Goal: Contribute content: Contribute content

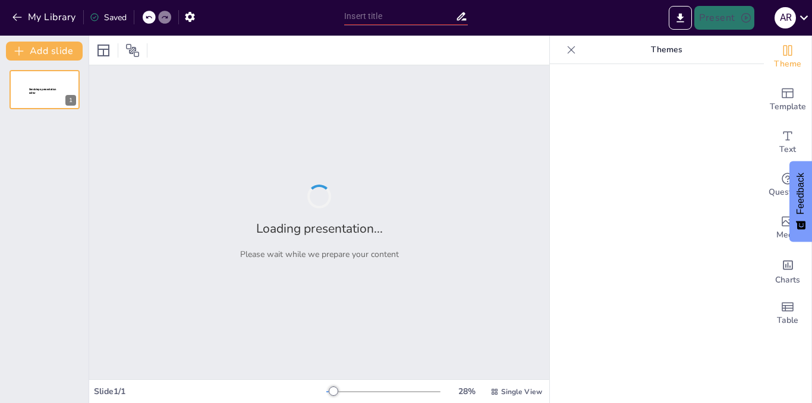
type input "Todo sobre DHCP, Ethernet/IP y Modbus: ¡Conectando el Mundo!"
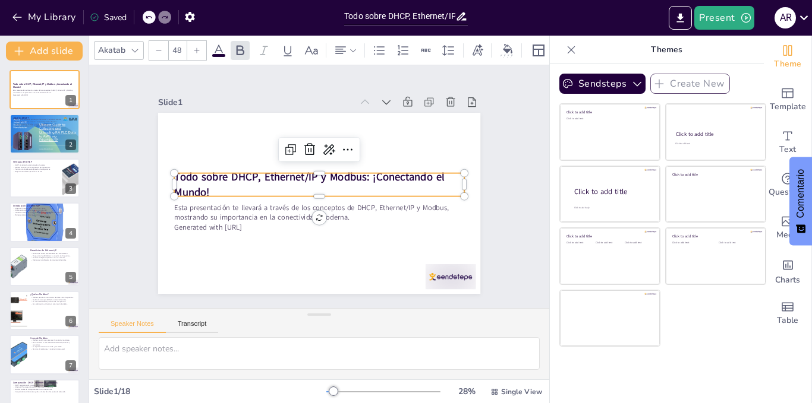
click at [440, 189] on p "Todo sobre DHCP, Ethernet/IP y Modbus: ¡Conectando el Mundo!" at bounding box center [319, 185] width 290 height 30
click at [476, 192] on div "Slide 1 Todo sobre DHCP, Ethernet/IP y Modbus: ¡Conectando el Mundo! Esta prese…" at bounding box center [319, 187] width 409 height 254
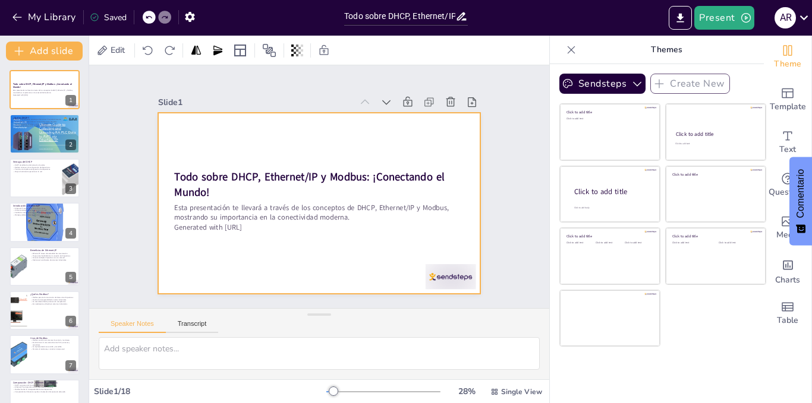
click at [462, 218] on div at bounding box center [319, 203] width 322 height 181
click at [478, 222] on div "Slide 1 Todo sobre DHCP, Ethernet/IP y Modbus: ¡Conectando el Mundo! Esta prese…" at bounding box center [319, 187] width 409 height 254
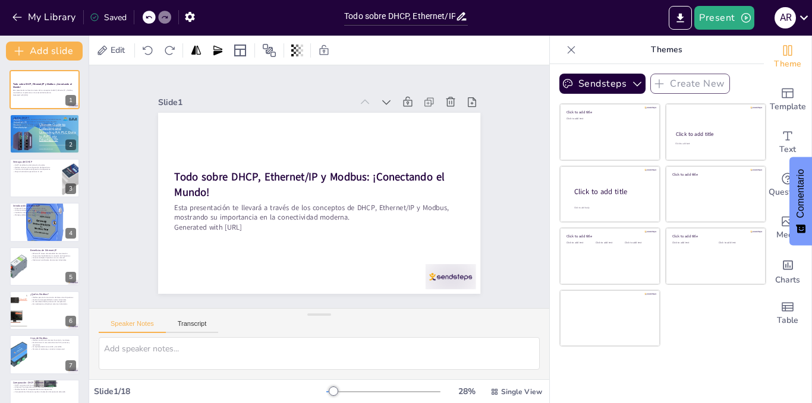
click at [478, 222] on div "Slide 1 Todo sobre DHCP, Ethernet/IP y Modbus: ¡Conectando el Mundo! Esta prese…" at bounding box center [319, 187] width 409 height 254
checkbox input "true"
click at [571, 99] on div "Sendsteps Create New Click to add title Click to add text Click to add title Cl…" at bounding box center [656, 89] width 195 height 30
drag, startPoint x: 579, startPoint y: 97, endPoint x: 587, endPoint y: 91, distance: 10.6
click at [587, 91] on div "Sendsteps Create New Click to add title Click to add text Click to add title Cl…" at bounding box center [656, 89] width 195 height 30
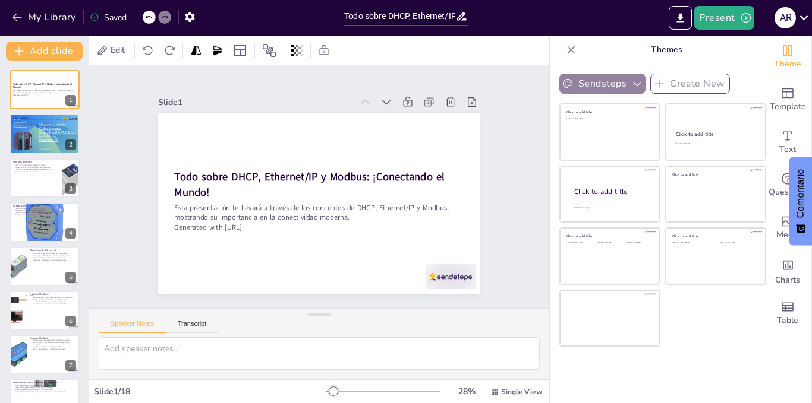
click at [587, 91] on button "Sendsteps" at bounding box center [602, 84] width 86 height 20
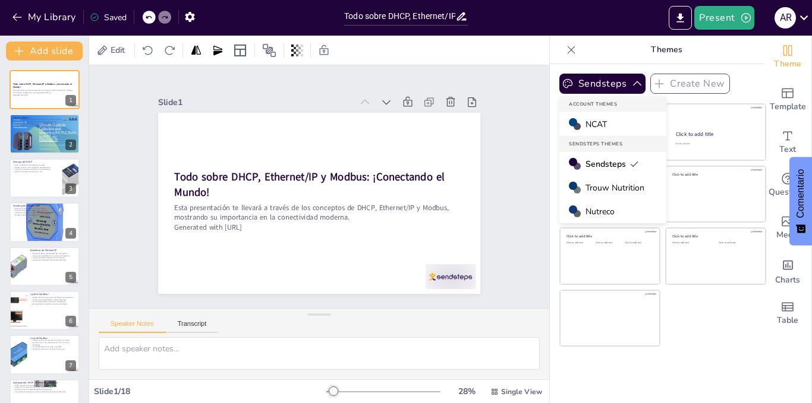
click at [568, 177] on div "Trouw Nutrition" at bounding box center [612, 188] width 107 height 24
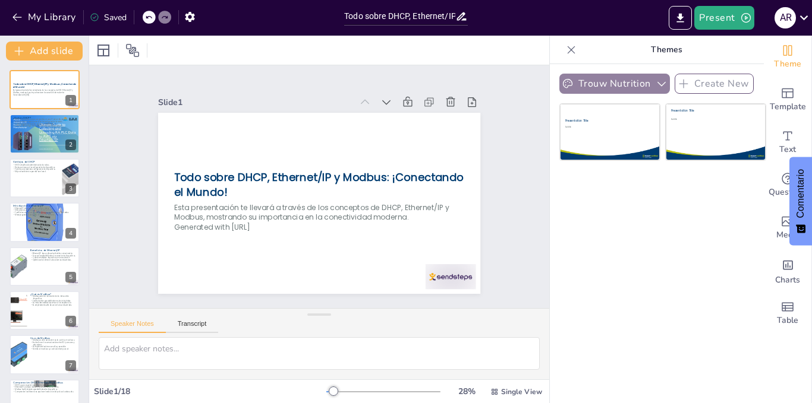
click at [621, 77] on button "Trouw Nutrition" at bounding box center [614, 84] width 111 height 20
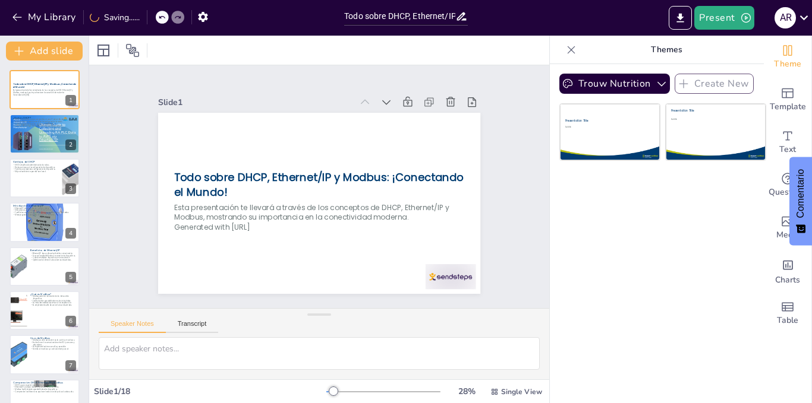
click at [684, 221] on div "Trouw Nutrition Create New Presentation Title Subtitle Presentation Title Subti…" at bounding box center [657, 233] width 214 height 339
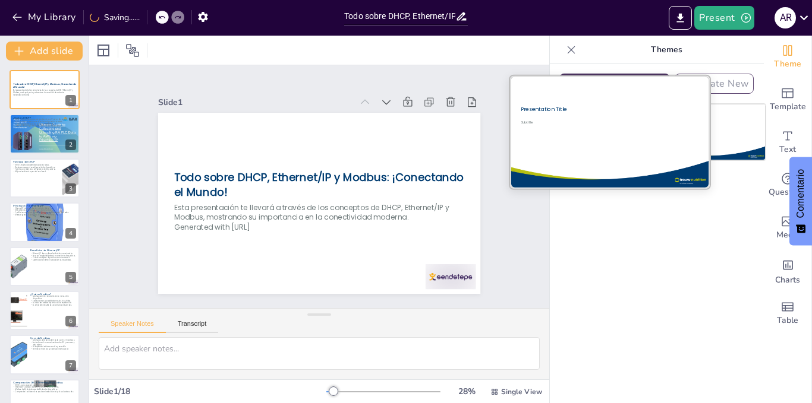
click at [637, 153] on div at bounding box center [609, 132] width 200 height 112
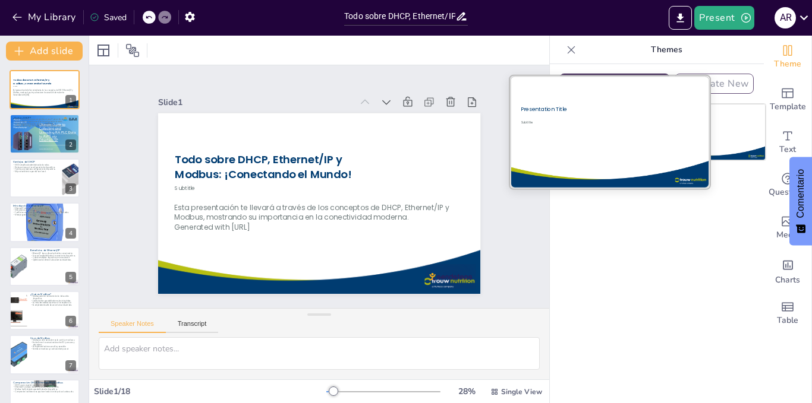
click at [675, 144] on div at bounding box center [609, 132] width 200 height 112
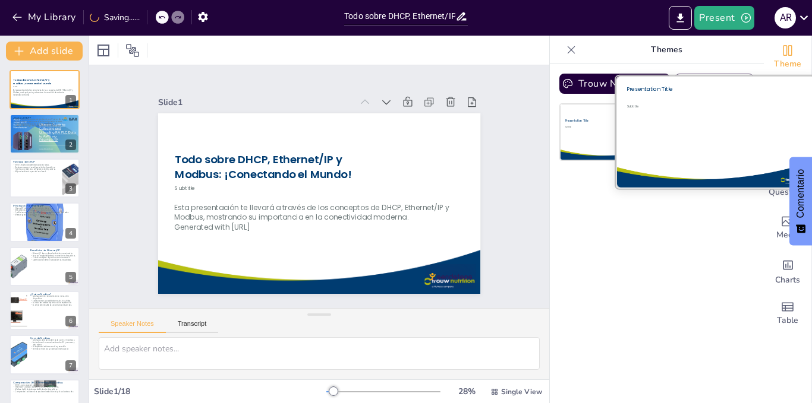
click at [708, 142] on div "Subtitle" at bounding box center [707, 130] width 162 height 52
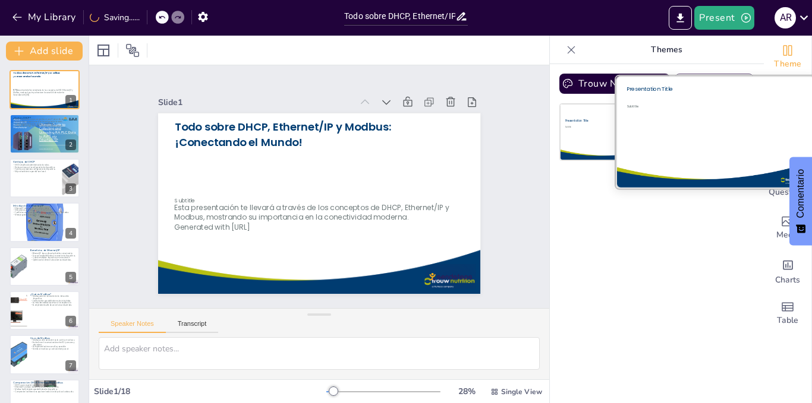
click at [626, 137] on div "Subtitle" at bounding box center [707, 130] width 162 height 52
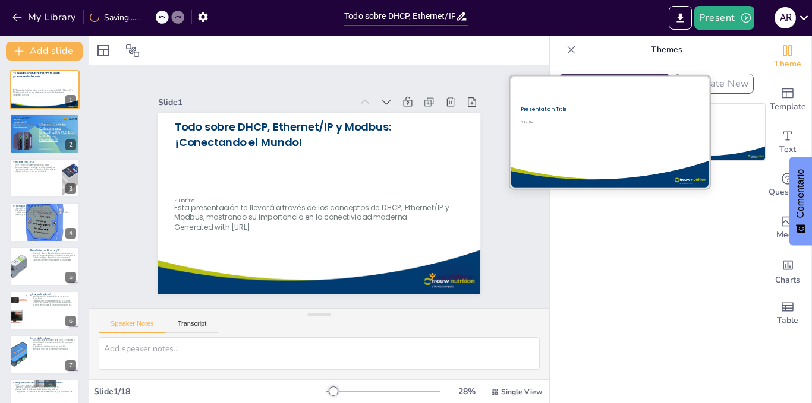
click at [595, 134] on div at bounding box center [609, 132] width 200 height 112
checkbox input "true"
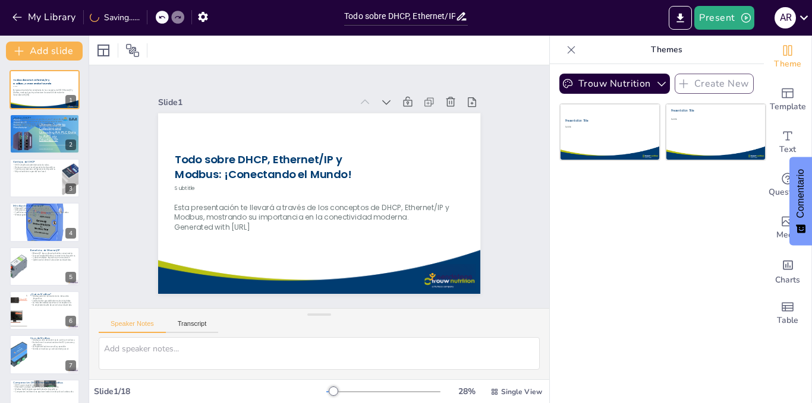
click at [618, 249] on div "Trouw Nutrition Create New Presentation Title Subtitle Presentation Title Subti…" at bounding box center [657, 233] width 214 height 339
click at [621, 73] on div "Trouw Nutrition Create New Presentation Title Subtitle Presentation Title Subti…" at bounding box center [657, 233] width 214 height 339
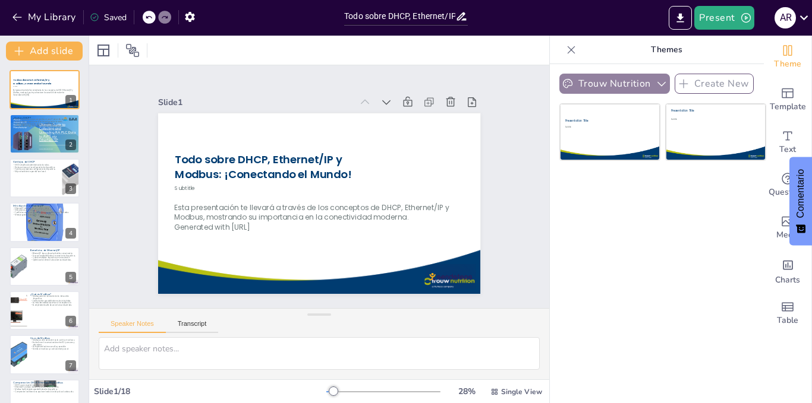
click at [601, 84] on button "Trouw Nutrition" at bounding box center [614, 84] width 111 height 20
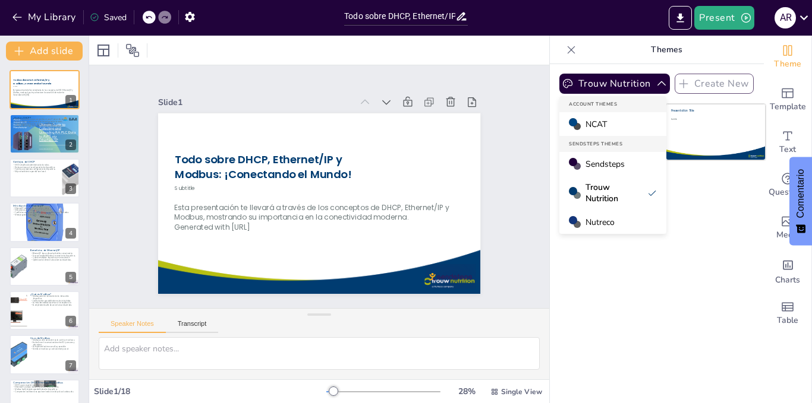
click at [588, 222] on span "Nutreco" at bounding box center [599, 222] width 29 height 11
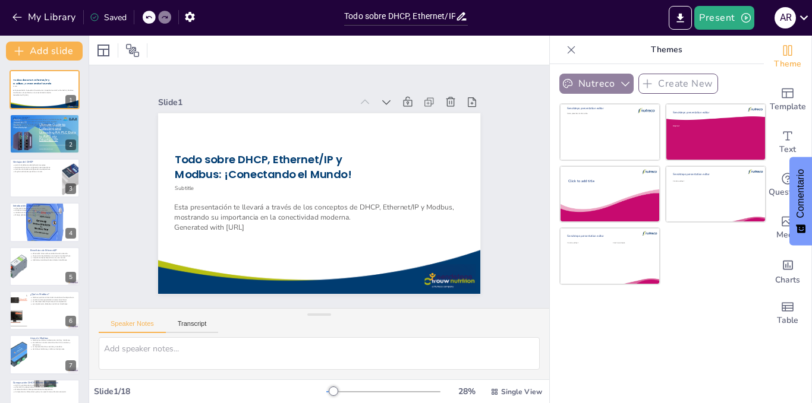
click at [593, 88] on button "Nutreco" at bounding box center [596, 84] width 74 height 20
click at [702, 267] on div "Sendsteps presentation editor Name, presenter, location, date. Sendsteps presen…" at bounding box center [662, 194] width 207 height 182
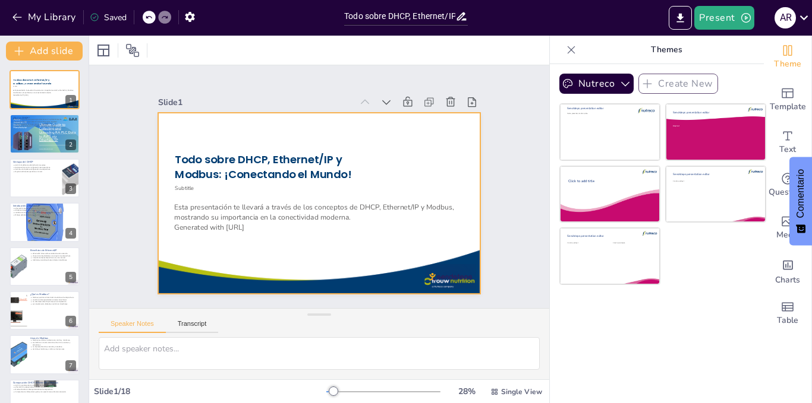
checkbox input "true"
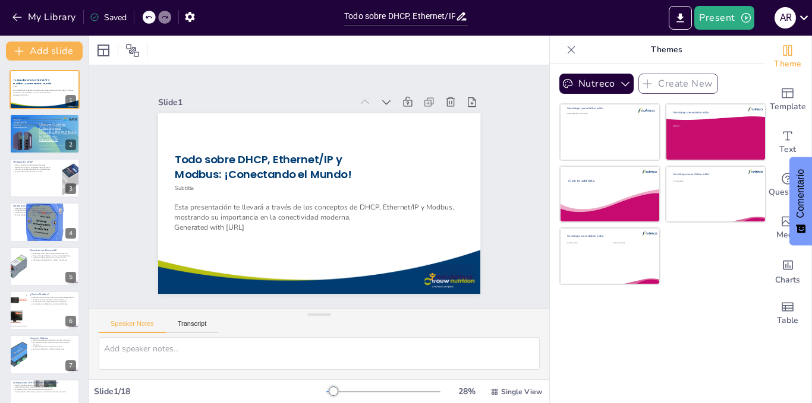
click at [589, 72] on div "Nutreco Create New Sendsteps presentation editor Name, presenter, location, dat…" at bounding box center [657, 233] width 214 height 339
click at [586, 78] on button "Nutreco" at bounding box center [596, 84] width 74 height 20
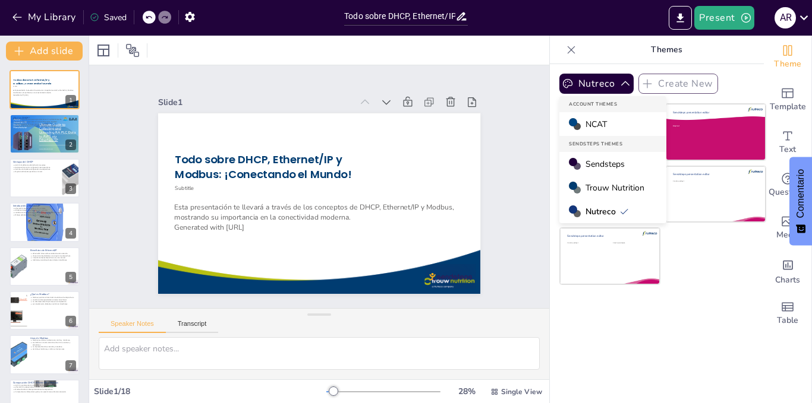
click at [596, 167] on span "Sendsteps" at bounding box center [604, 164] width 39 height 11
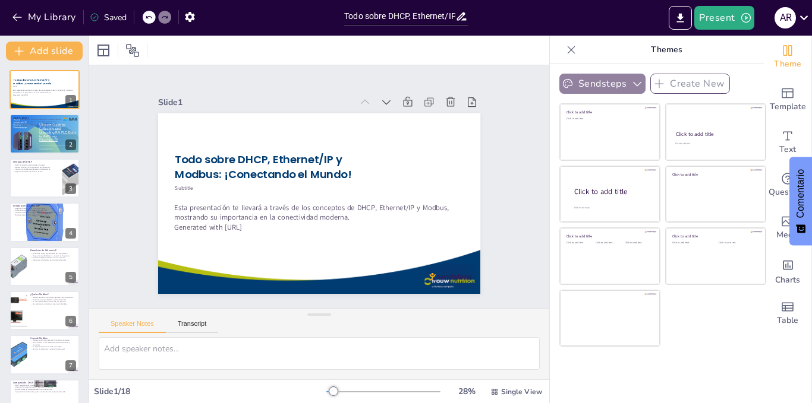
click at [591, 79] on button "Sendsteps" at bounding box center [602, 84] width 86 height 20
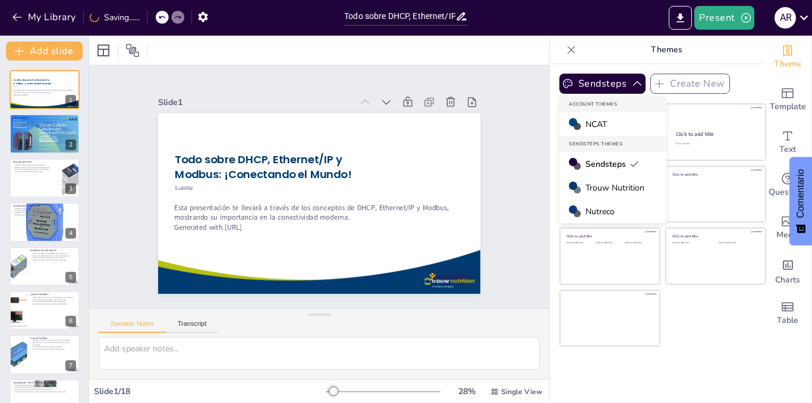
click at [589, 119] on span "NCAT" at bounding box center [595, 124] width 21 height 11
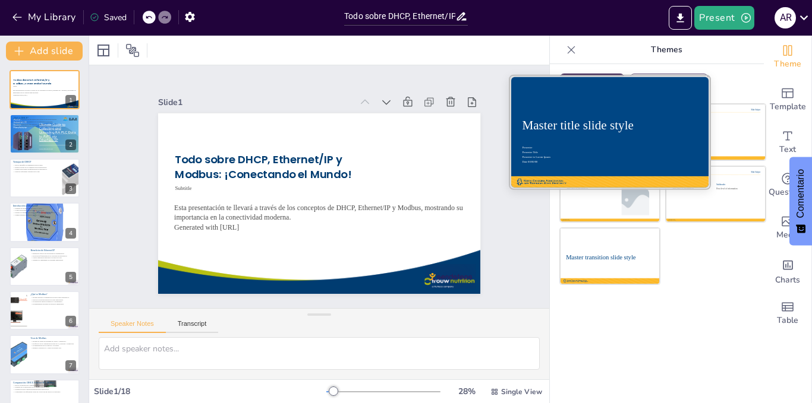
click at [592, 117] on div "Master title slide style" at bounding box center [609, 126] width 175 height 18
checkbox input "true"
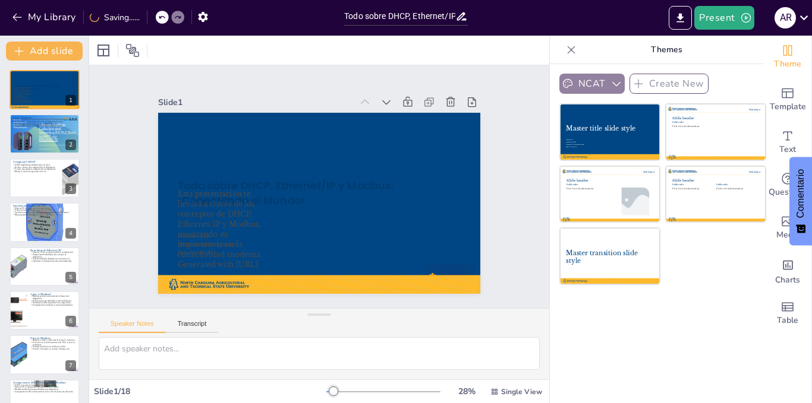
click at [575, 83] on button "NCAT" at bounding box center [591, 84] width 65 height 20
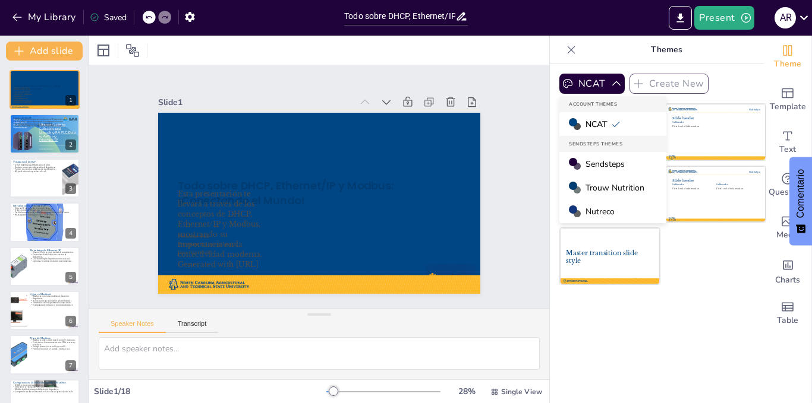
click at [596, 167] on span "Sendsteps" at bounding box center [604, 164] width 39 height 11
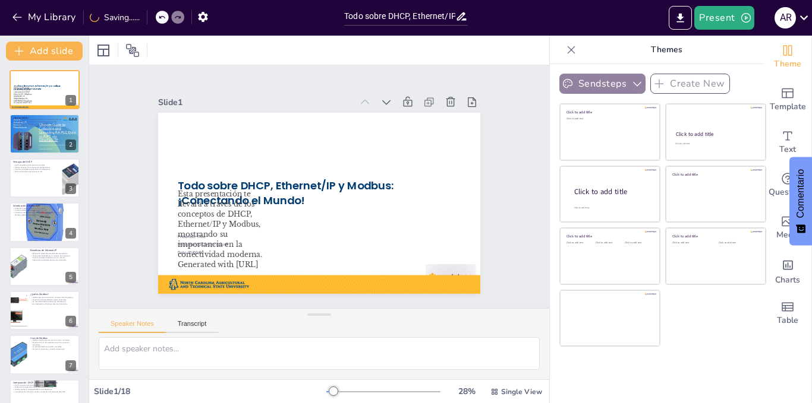
click at [585, 81] on button "Sendsteps" at bounding box center [602, 84] width 86 height 20
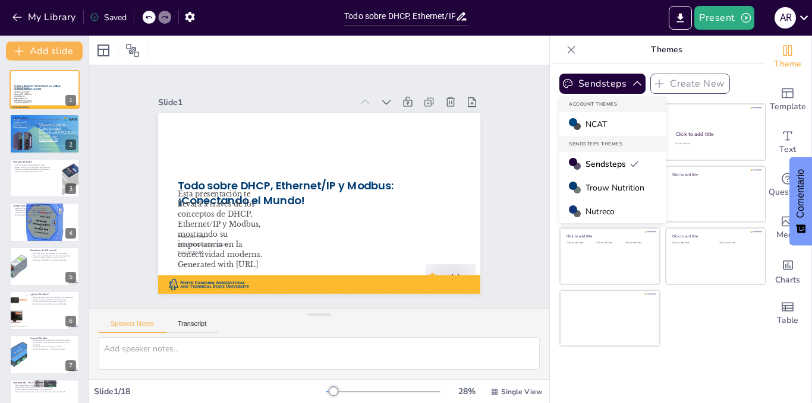
click at [596, 191] on span "Trouw Nutrition" at bounding box center [614, 187] width 59 height 11
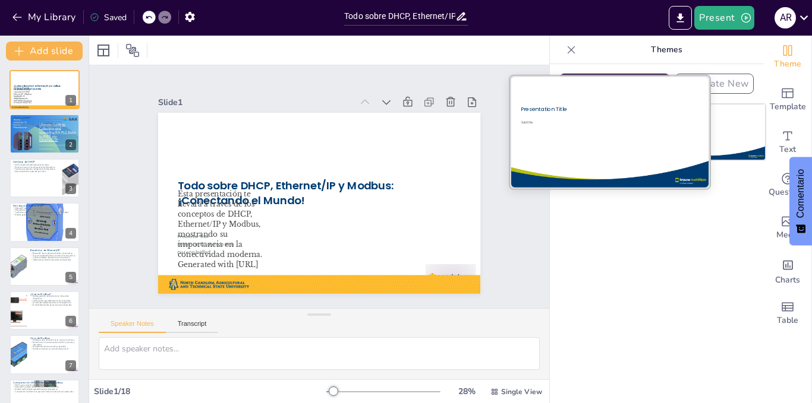
click at [571, 121] on div "Subtitle" at bounding box center [578, 122] width 116 height 5
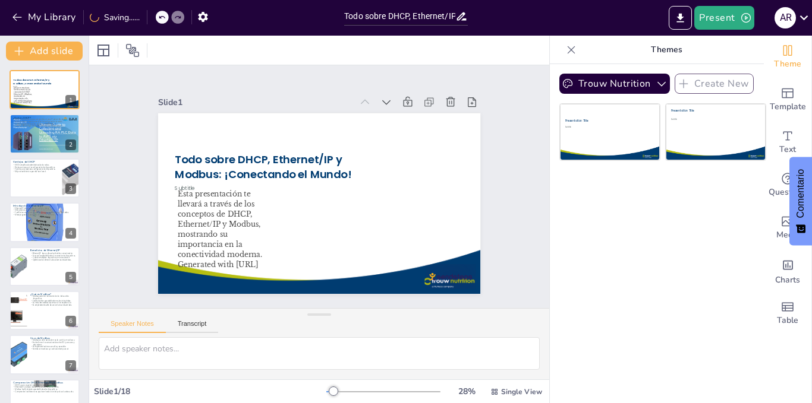
click at [661, 241] on div "Trouw Nutrition Create New Presentation Title Subtitle Presentation Title Subti…" at bounding box center [657, 233] width 214 height 339
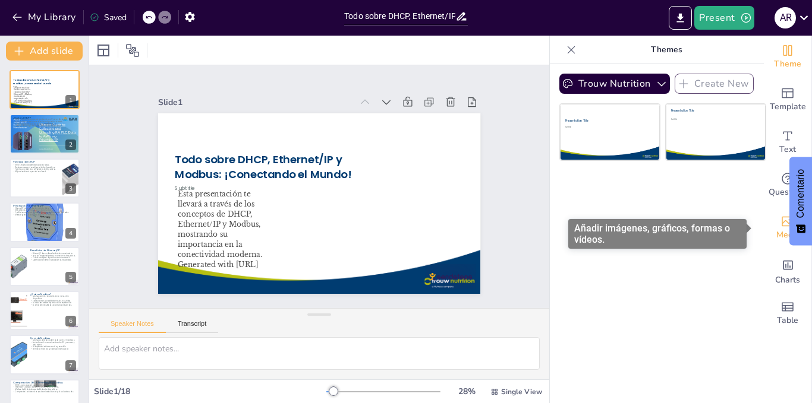
click at [781, 223] on icon "Add images, graphics, shapes or video" at bounding box center [787, 222] width 12 height 10
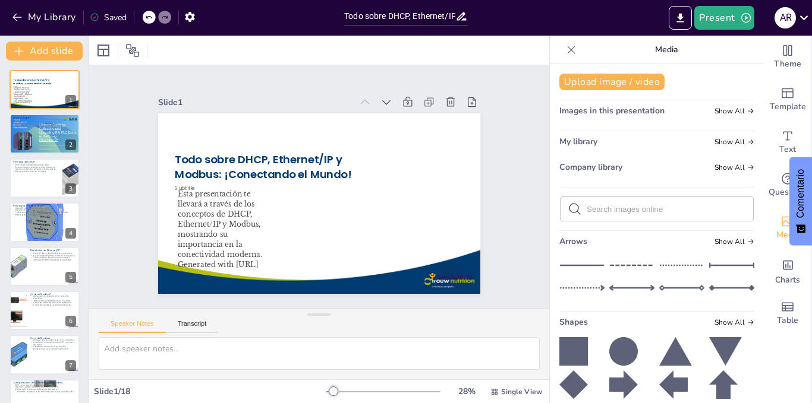
click at [693, 106] on div "Images in this presentation Show All" at bounding box center [656, 113] width 195 height 16
click at [697, 109] on div "Images in this presentation Show All" at bounding box center [656, 113] width 195 height 16
click at [719, 118] on div "Images in this presentation Show All" at bounding box center [656, 113] width 195 height 16
click at [517, 176] on div "Slide 1 Todo sobre DHCP, Ethernet/IP y Modbus: ¡Conectando el Mundo! Esta prese…" at bounding box center [319, 187] width 483 height 290
click at [561, 51] on div at bounding box center [570, 49] width 19 height 19
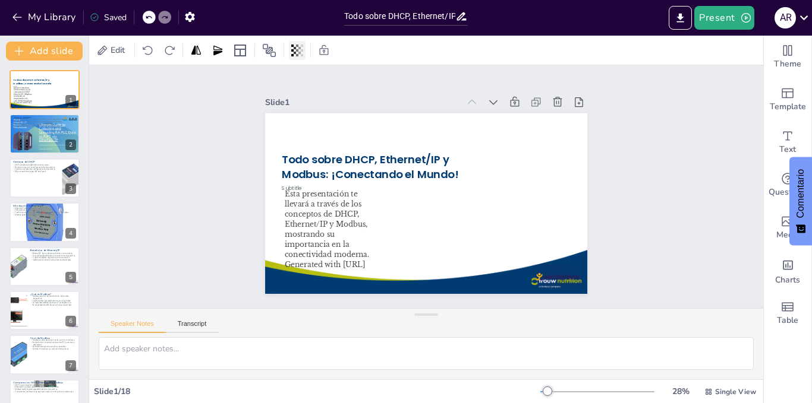
click at [305, 55] on div at bounding box center [297, 50] width 17 height 19
checkbox input "true"
type input "97"
checkbox input "true"
type input "78"
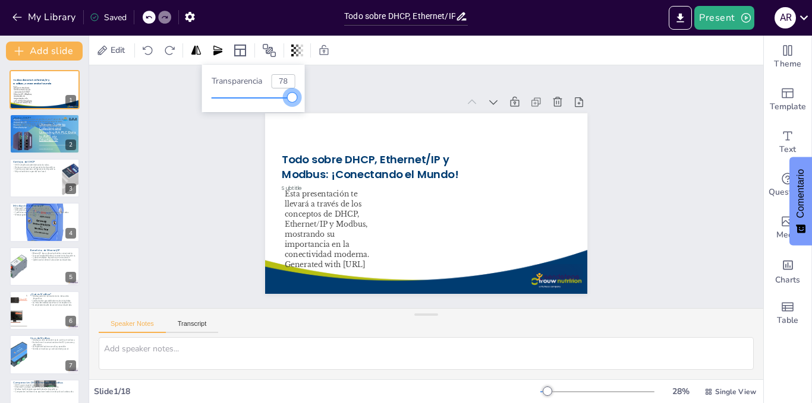
checkbox input "true"
type input "59"
checkbox input "true"
type input "40"
checkbox input "true"
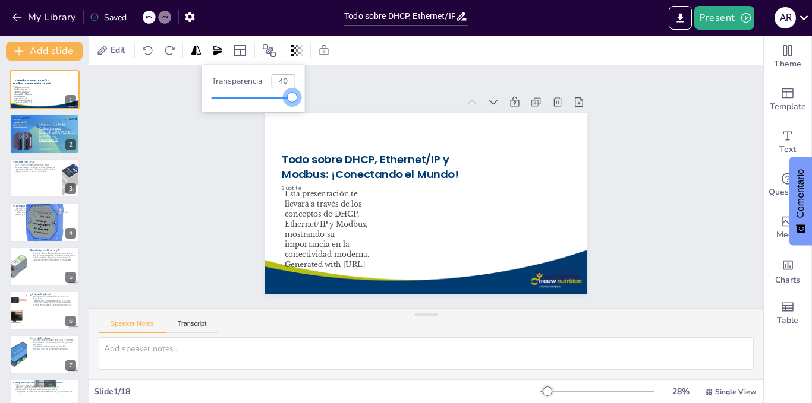
type input "34"
checkbox input "true"
type input "30"
checkbox input "true"
type input "29"
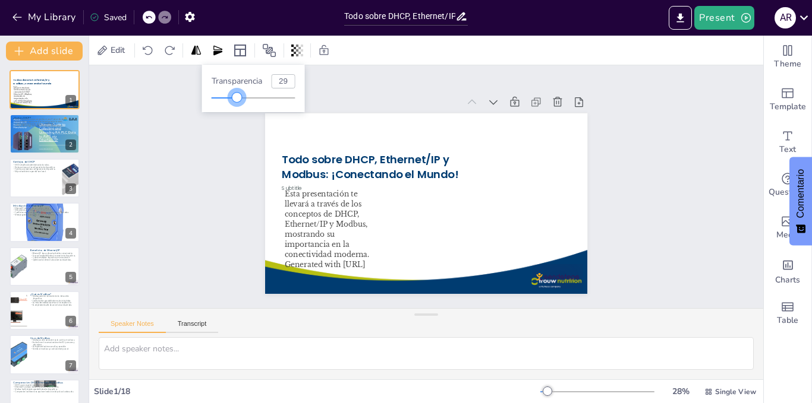
checkbox input "true"
type input "26"
checkbox input "true"
type input "25"
checkbox input "true"
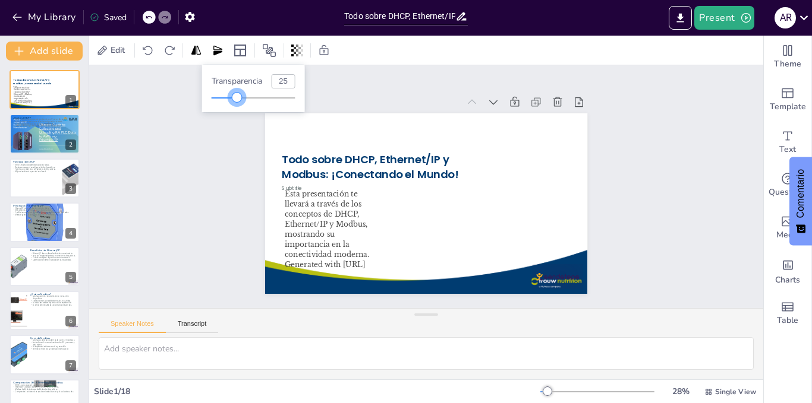
type input "21"
checkbox input "true"
type input "18"
checkbox input "true"
type input "11"
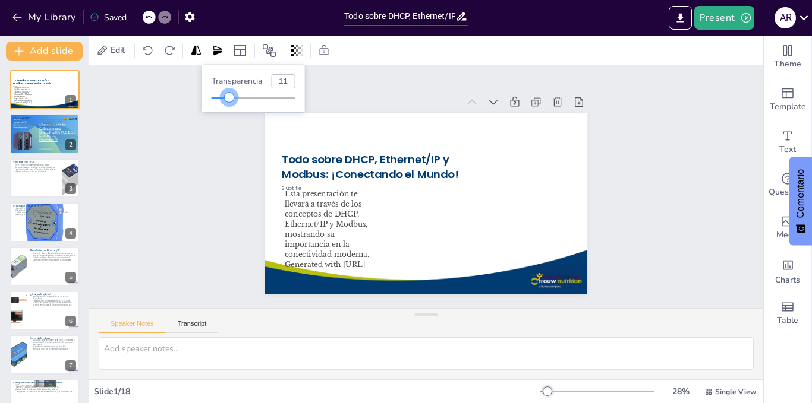
checkbox input "true"
type input "9"
checkbox input "true"
type input "5"
checkbox input "true"
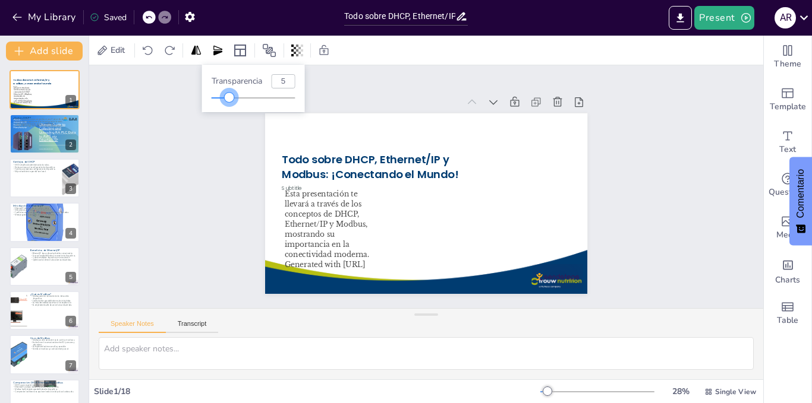
type input "0"
drag, startPoint x: 293, startPoint y: 95, endPoint x: 210, endPoint y: 109, distance: 84.9
click at [210, 109] on div "Transparencia 0" at bounding box center [253, 89] width 103 height 48
checkbox input "true"
type input "23"
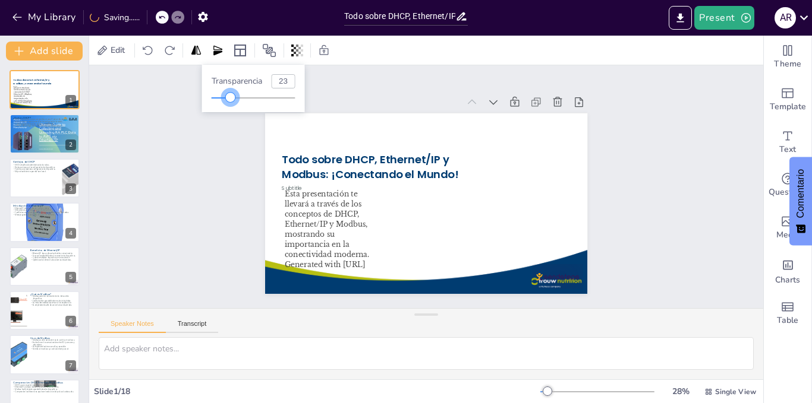
checkbox input "true"
type input "34"
checkbox input "true"
type input "48"
checkbox input "true"
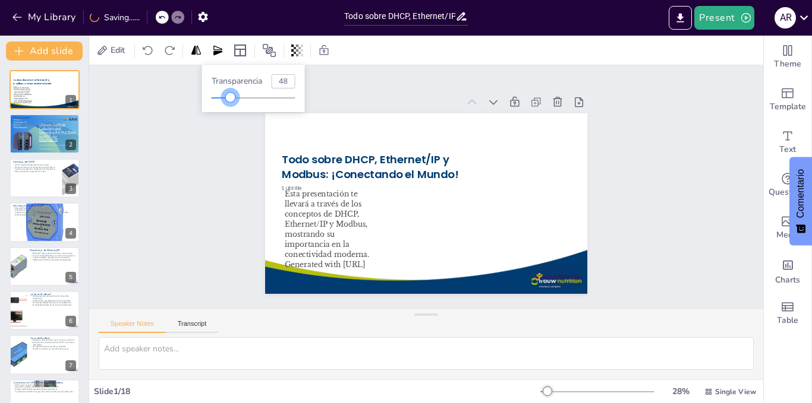
type input "53"
checkbox input "true"
type input "56"
checkbox input "true"
type input "57"
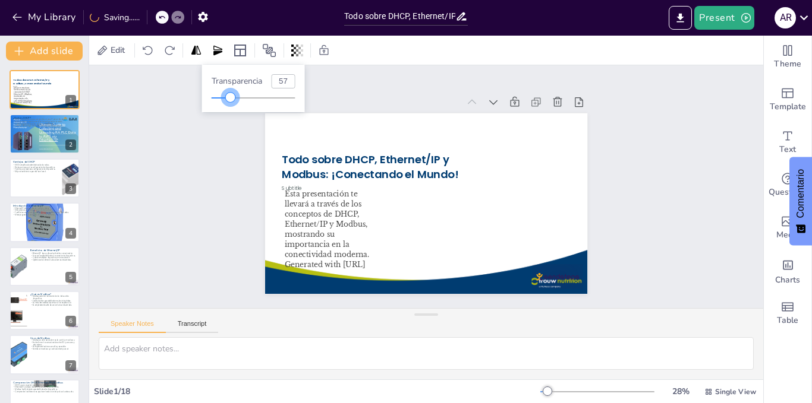
checkbox input "true"
type input "59"
checkbox input "true"
type input "60"
drag, startPoint x: 211, startPoint y: 96, endPoint x: 262, endPoint y: 98, distance: 51.1
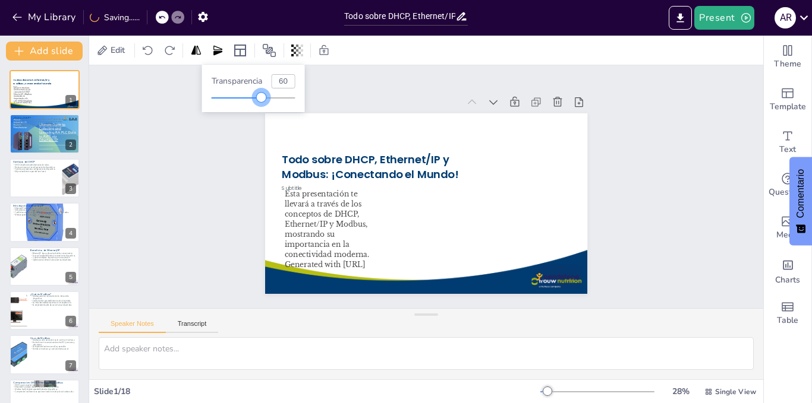
click at [262, 98] on div at bounding box center [262, 98] width 10 height 10
click at [356, 75] on div "Slide 1 Todo sobre DHCP, Ethernet/IP y Modbus: ¡Conectando el Mundo! Esta prese…" at bounding box center [426, 187] width 343 height 247
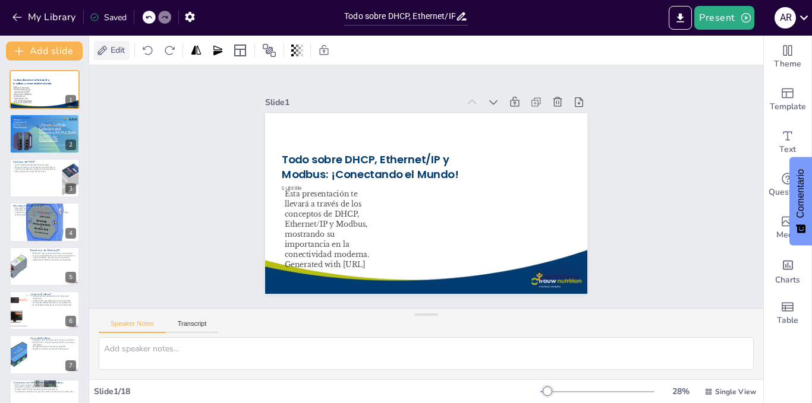
click at [113, 49] on span "Edit" at bounding box center [117, 50] width 19 height 11
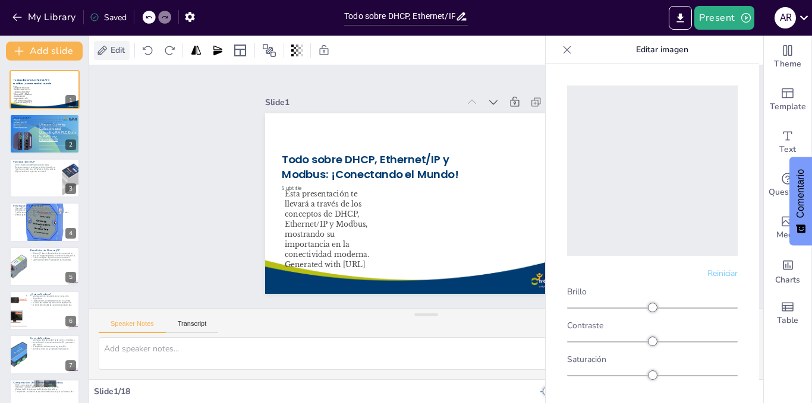
click at [115, 48] on span "Edit" at bounding box center [117, 50] width 19 height 11
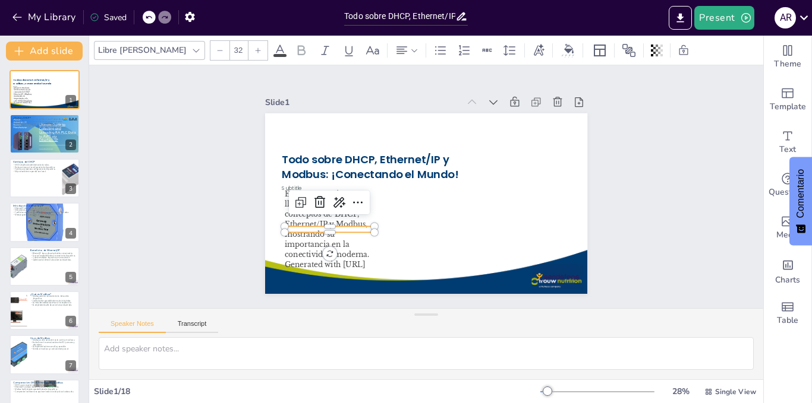
click at [363, 200] on p "Esta presentación te llevará a través de los conceptos de DHCP, Ethernet/IP y M…" at bounding box center [325, 214] width 97 height 79
checkbox input "true"
type input "32"
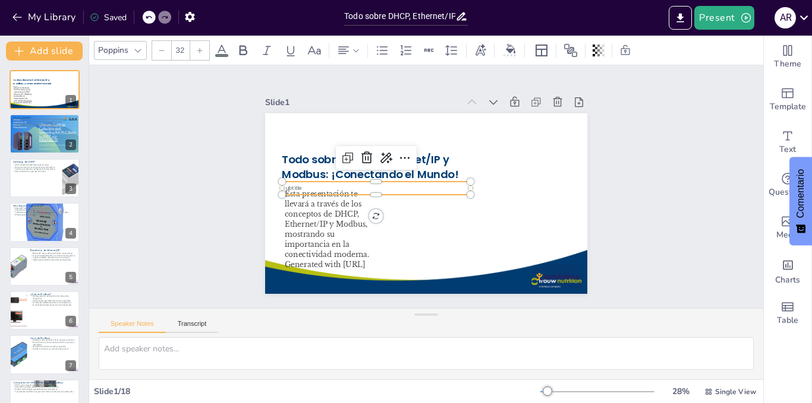
click at [397, 184] on p "Subtitle" at bounding box center [376, 182] width 188 height 27
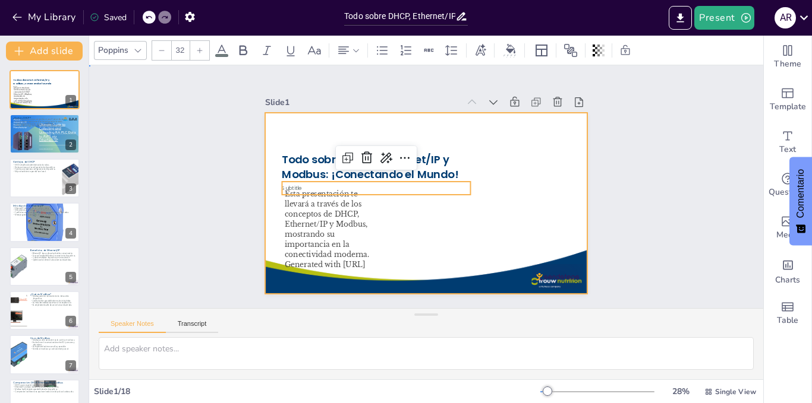
click at [269, 219] on div at bounding box center [422, 203] width 353 height 244
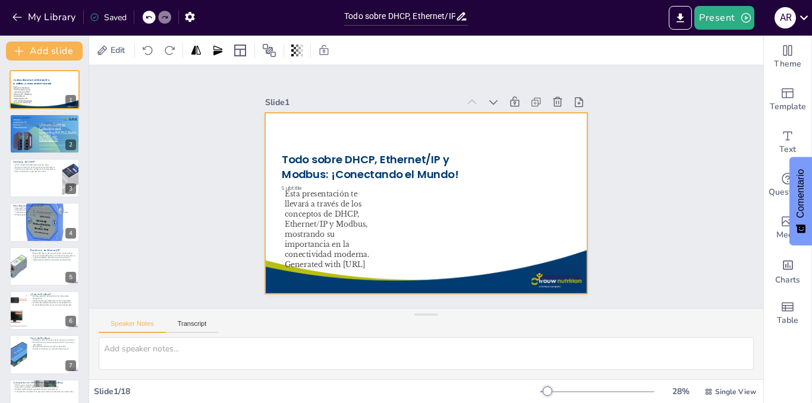
click at [271, 187] on div at bounding box center [424, 203] width 340 height 214
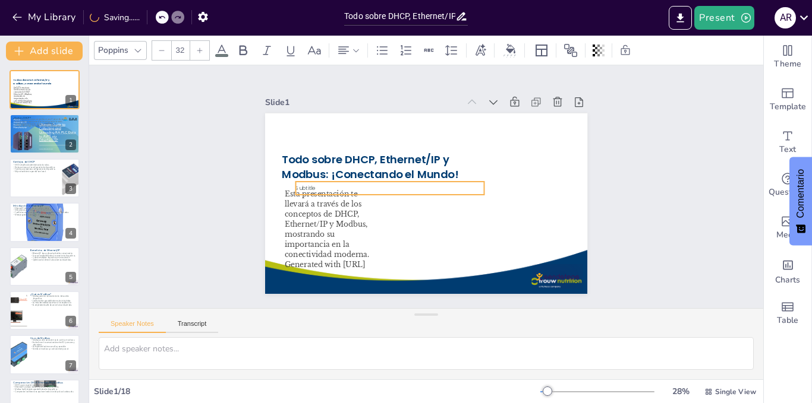
drag, startPoint x: 274, startPoint y: 182, endPoint x: 289, endPoint y: 182, distance: 14.9
click at [296, 180] on span "Subtitle" at bounding box center [306, 176] width 20 height 10
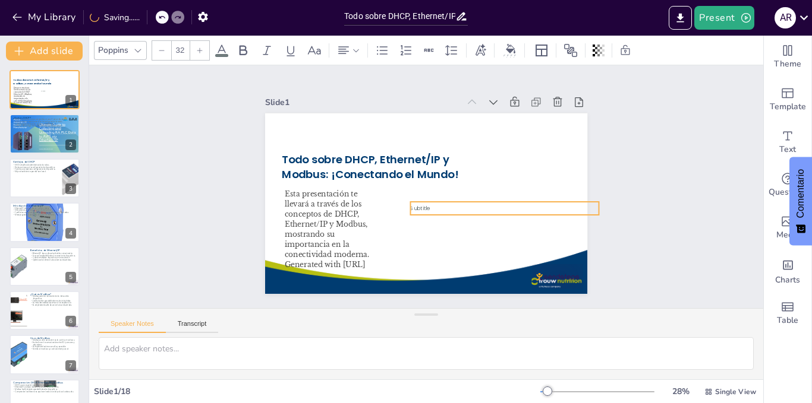
drag, startPoint x: 298, startPoint y: 182, endPoint x: 413, endPoint y: 203, distance: 116.5
click at [413, 203] on span "Subtitle" at bounding box center [418, 208] width 20 height 10
drag, startPoint x: 478, startPoint y: 184, endPoint x: 485, endPoint y: 179, distance: 8.1
click at [485, 179] on div at bounding box center [505, 195] width 84 height 40
click at [491, 179] on icon at bounding box center [497, 185] width 12 height 12
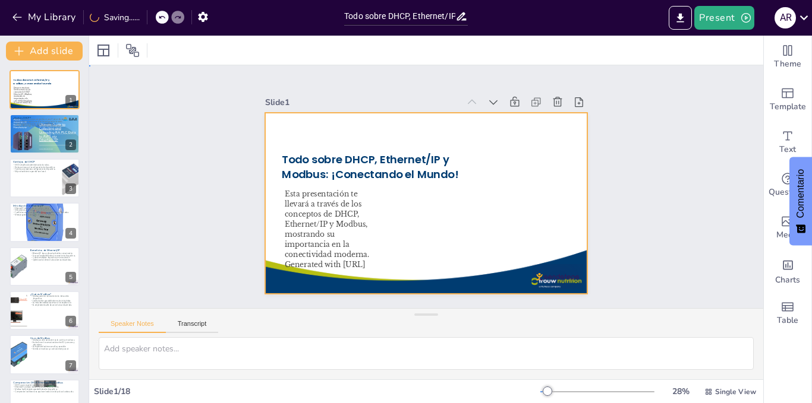
click at [393, 224] on div at bounding box center [424, 203] width 340 height 214
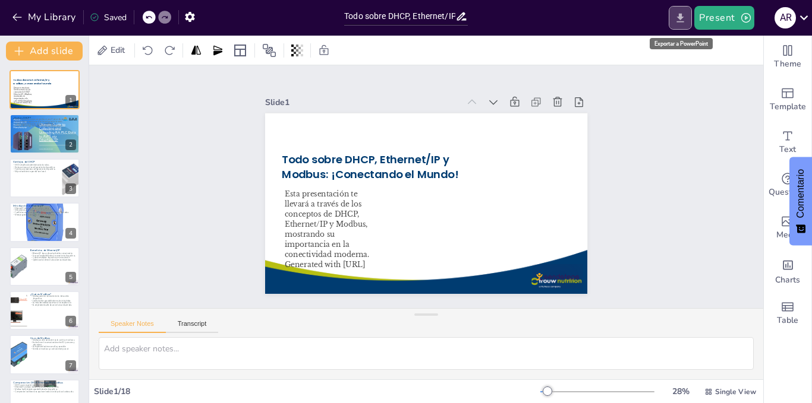
click at [675, 22] on icon "Export to PowerPoint" at bounding box center [680, 18] width 12 height 12
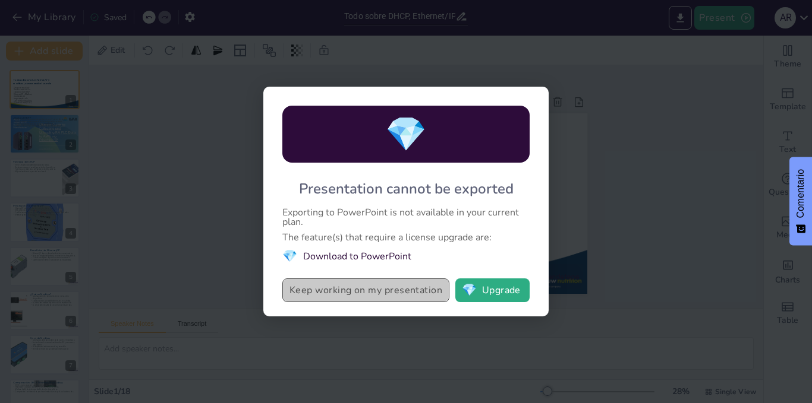
click at [406, 293] on button "Keep working on my presentation" at bounding box center [365, 291] width 167 height 24
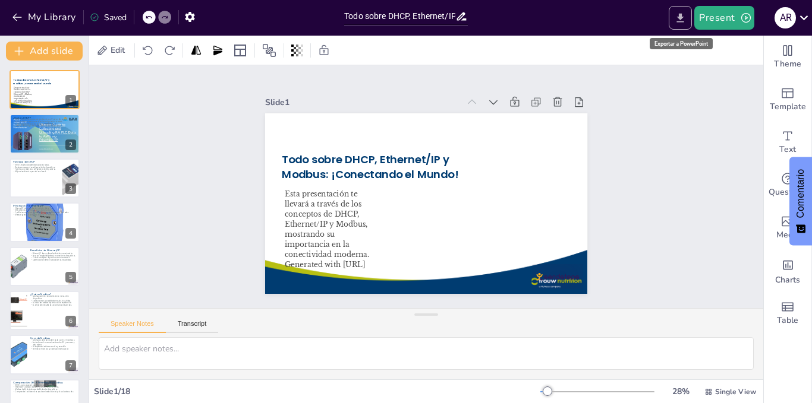
click at [681, 27] on button "Export to PowerPoint" at bounding box center [679, 18] width 23 height 24
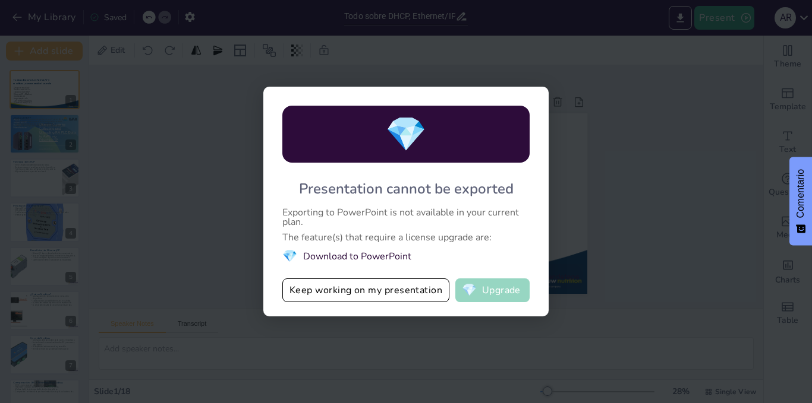
click at [495, 283] on button "💎 Upgrade" at bounding box center [492, 291] width 74 height 24
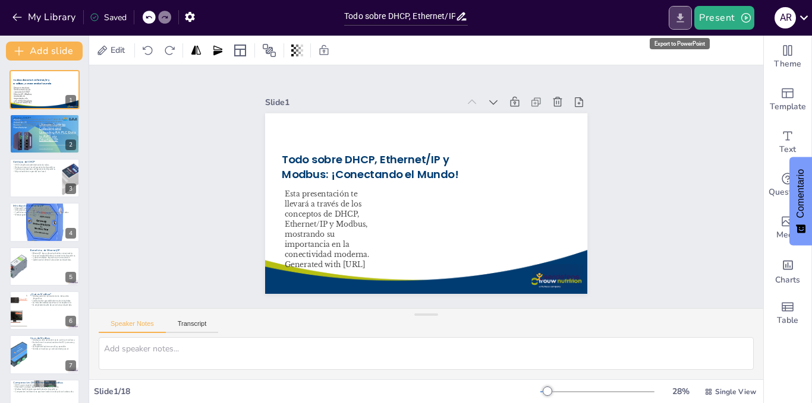
click at [678, 20] on icon "Export to PowerPoint" at bounding box center [680, 18] width 12 height 12
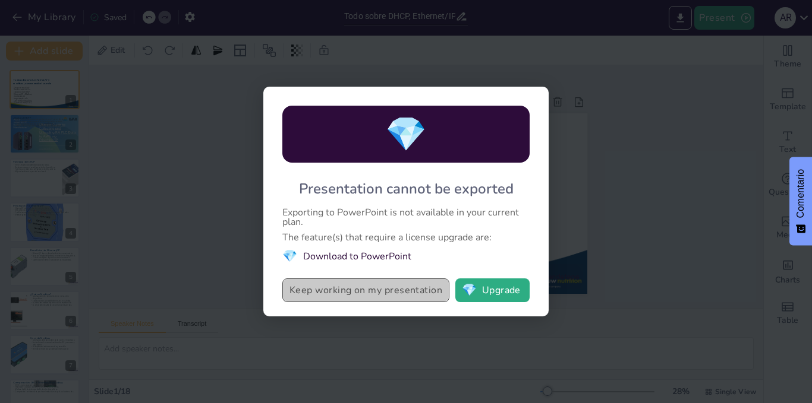
click at [370, 283] on button "Keep working on my presentation" at bounding box center [365, 291] width 167 height 24
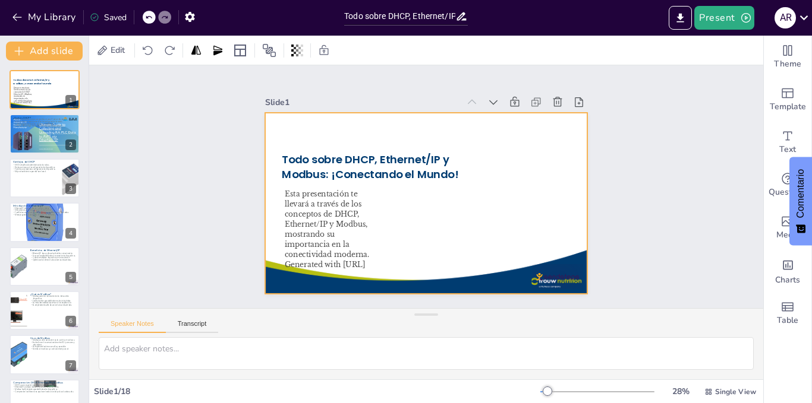
checkbox input "true"
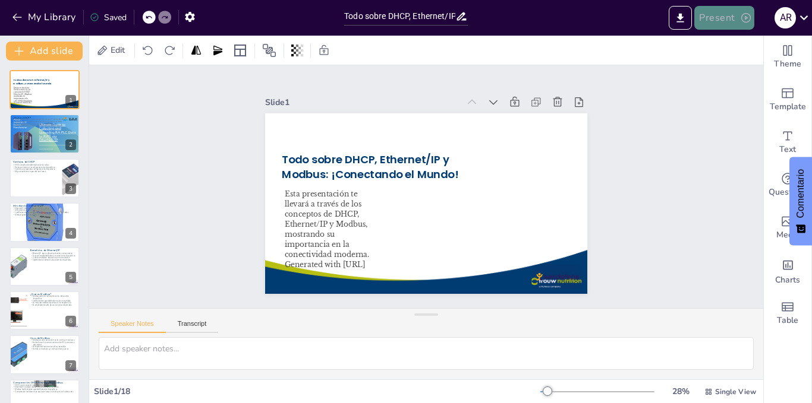
click at [731, 19] on button "Present" at bounding box center [723, 18] width 59 height 24
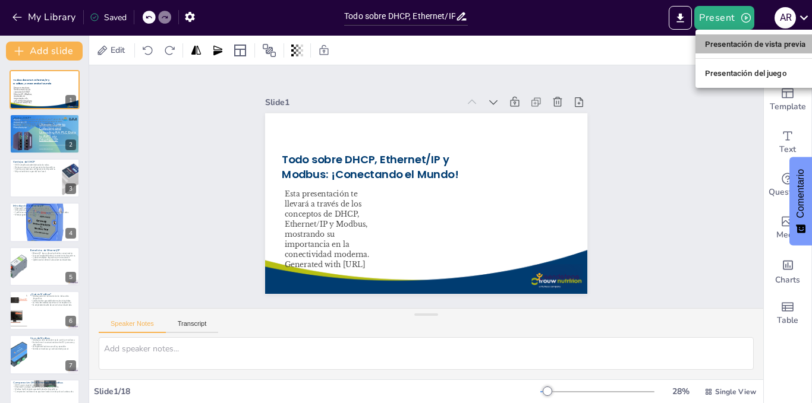
click at [715, 42] on font "Presentación de vista previa" at bounding box center [755, 44] width 101 height 9
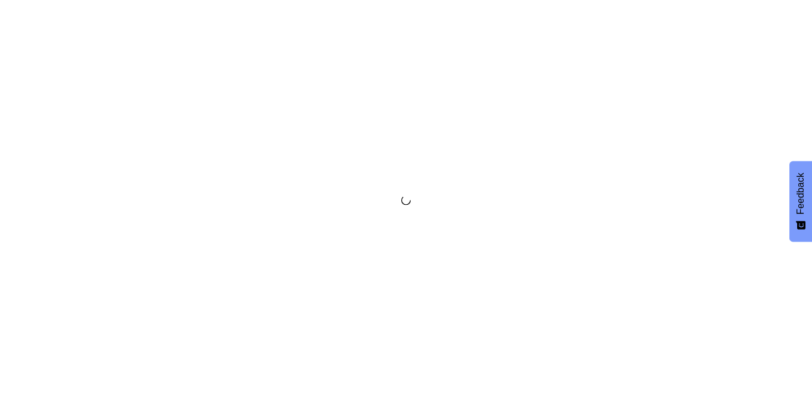
click at [491, 89] on div at bounding box center [406, 201] width 812 height 403
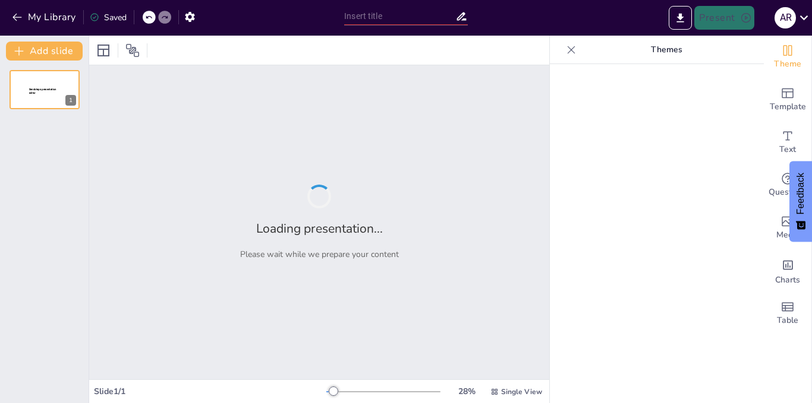
type input "Todo sobre DHCP, Ethernet/IP y Modbus: ¡Conectando el Mundo!"
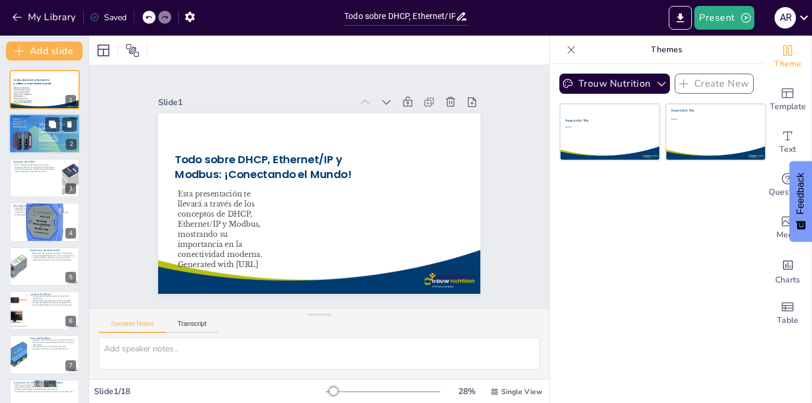
click at [41, 132] on div at bounding box center [44, 134] width 71 height 40
checkbox input "true"
type textarea "LORE, i Dolorsita co Adipiscingeli Seddoeiu te Inci, ut laboreetdol magn al eni…"
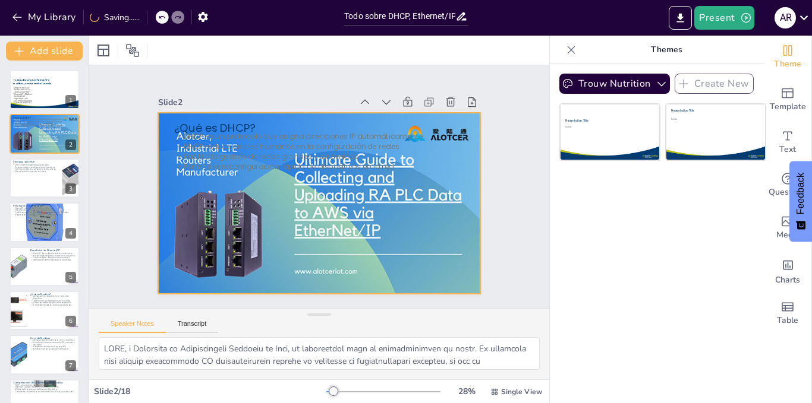
checkbox input "true"
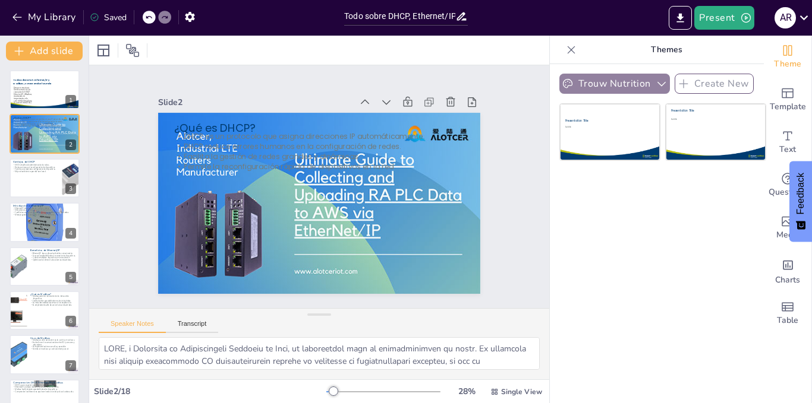
click at [631, 86] on button "Trouw Nutrition" at bounding box center [614, 84] width 111 height 20
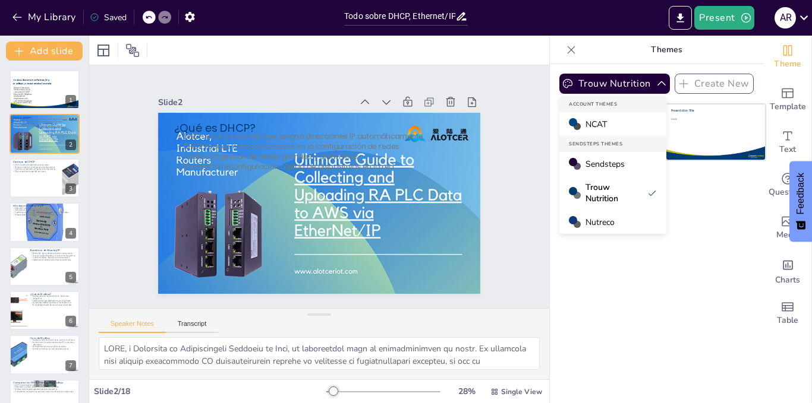
click at [588, 160] on span "Sendsteps" at bounding box center [604, 164] width 39 height 11
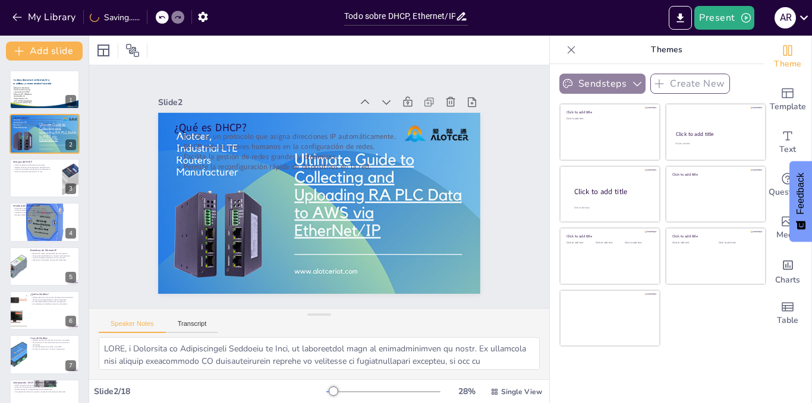
click at [588, 86] on button "Sendsteps" at bounding box center [602, 84] width 86 height 20
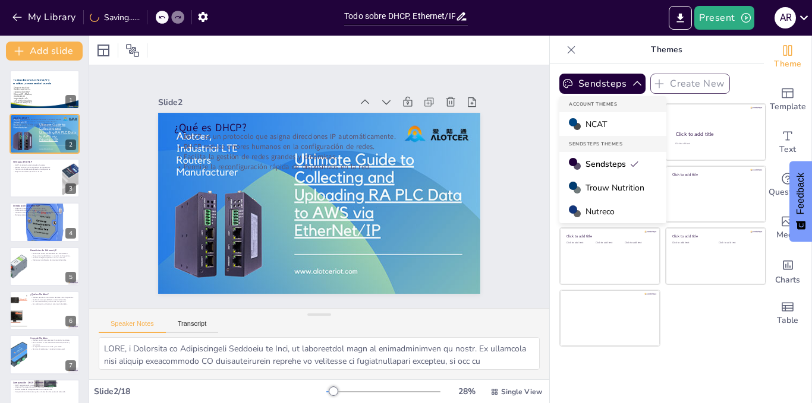
click at [583, 113] on div "NCAT" at bounding box center [612, 124] width 107 height 24
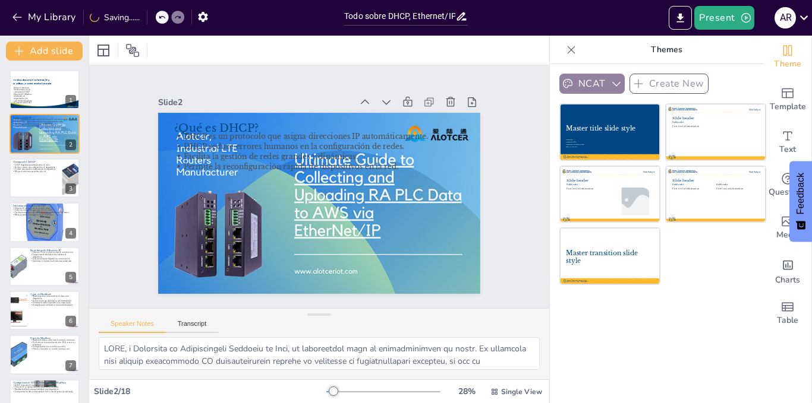
click at [577, 78] on button "NCAT" at bounding box center [591, 84] width 65 height 20
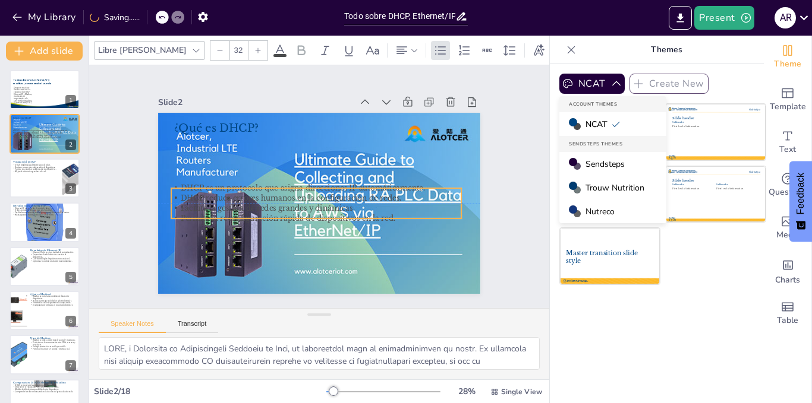
drag, startPoint x: 215, startPoint y: 144, endPoint x: 212, endPoint y: 194, distance: 50.0
click at [219, 194] on p "DHCP reduce errores humanos en la configuración de redes." at bounding box center [308, 191] width 178 height 241
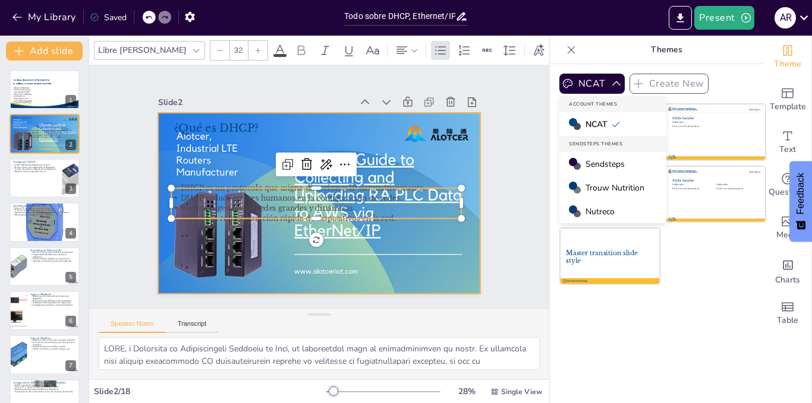
click at [383, 149] on div at bounding box center [304, 180] width 297 height 368
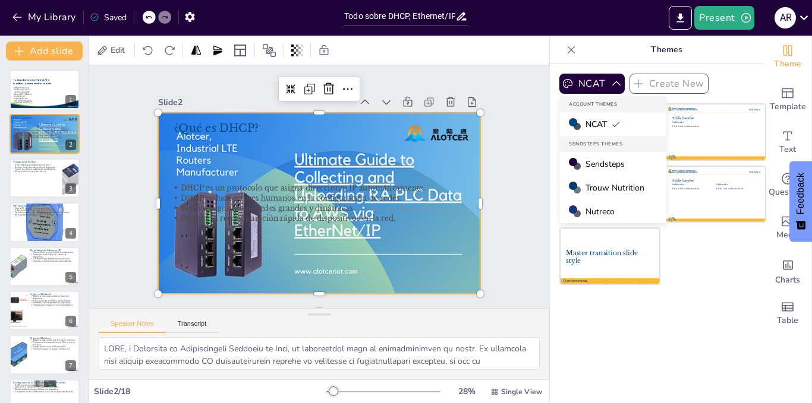
click at [343, 168] on div at bounding box center [303, 190] width 245 height 353
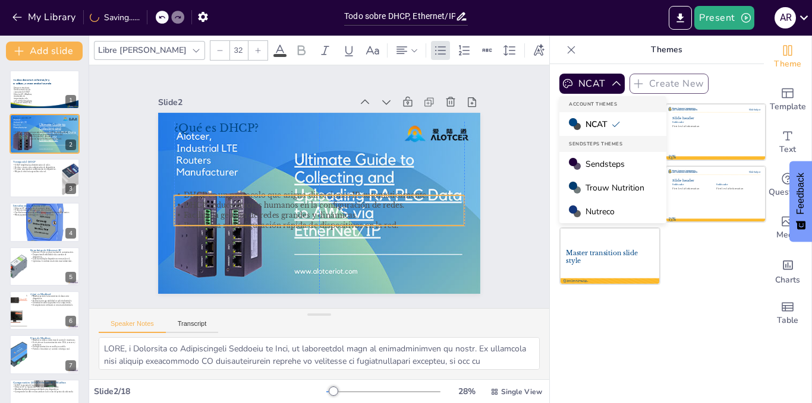
drag, startPoint x: 236, startPoint y: 190, endPoint x: 240, endPoint y: 197, distance: 8.3
click at [240, 197] on p "DHCP reduce errores humanos en la configuración de redes." at bounding box center [311, 203] width 269 height 127
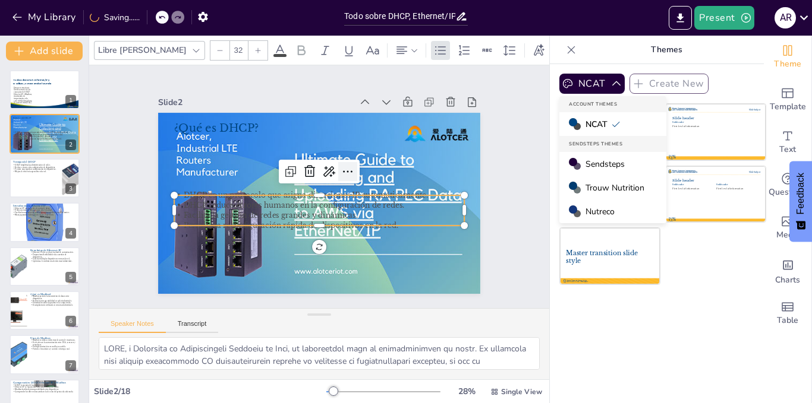
click at [337, 203] on icon at bounding box center [340, 211] width 17 height 17
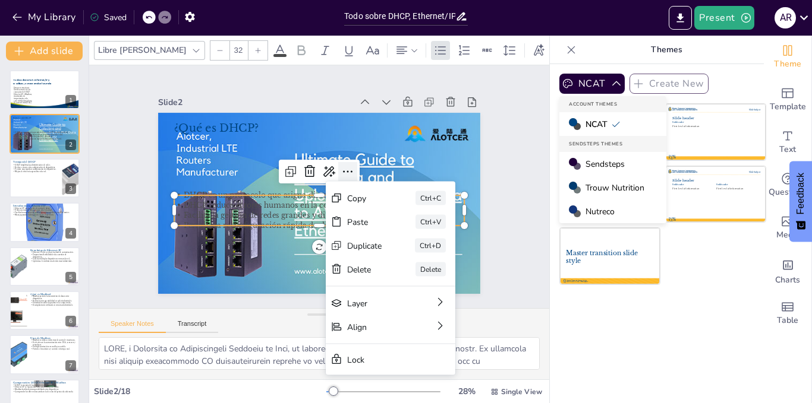
click at [337, 181] on div at bounding box center [350, 194] width 27 height 27
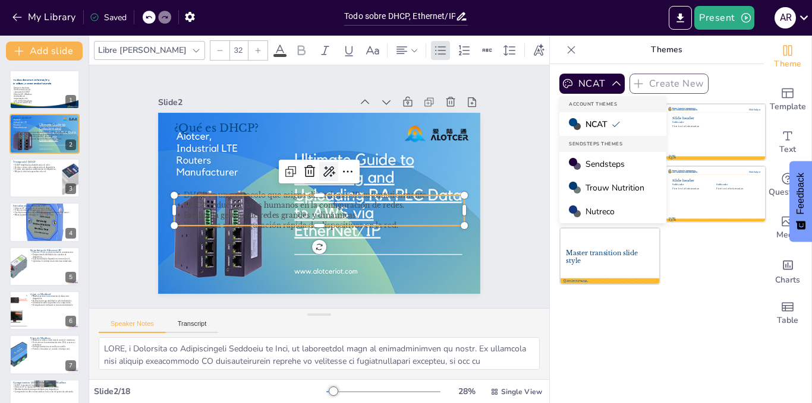
click at [317, 195] on icon at bounding box center [320, 205] width 20 height 20
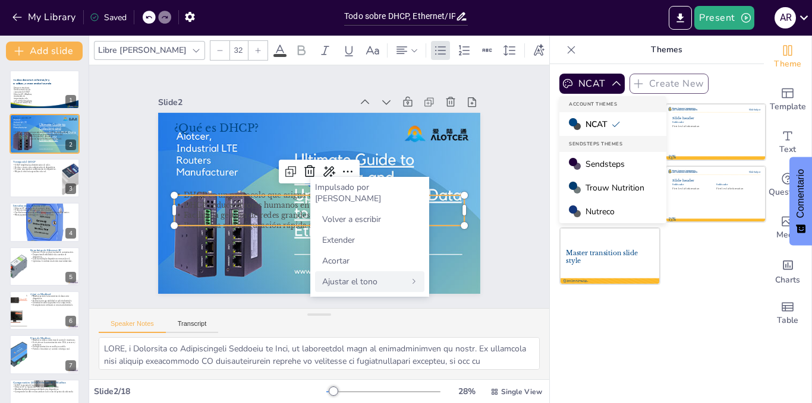
click at [362, 276] on font "Ajustar el tono" at bounding box center [349, 281] width 55 height 11
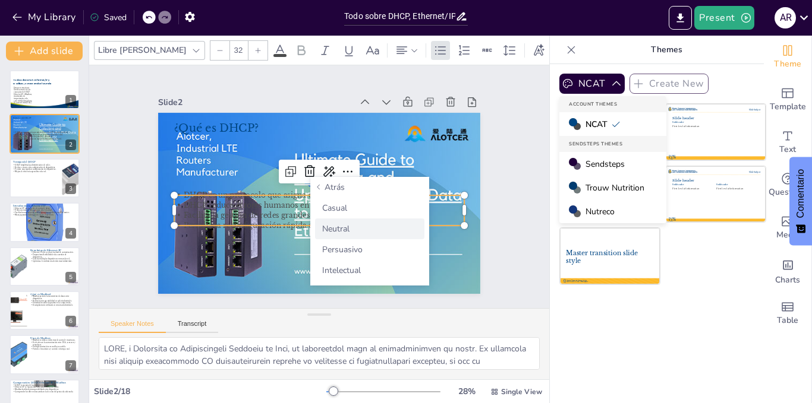
click at [336, 226] on font "Neutral" at bounding box center [335, 228] width 27 height 11
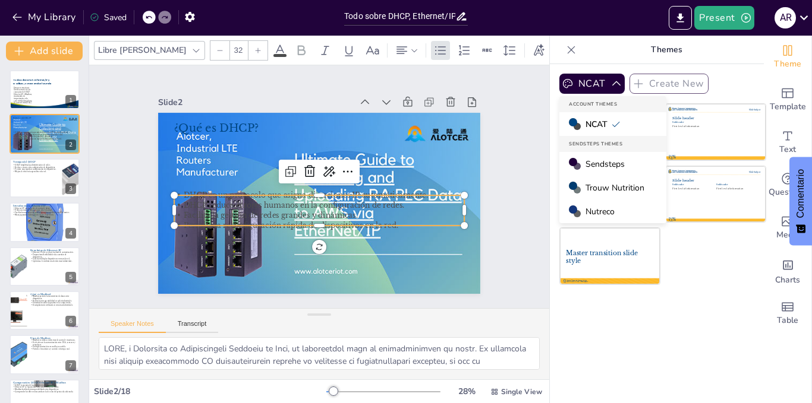
click at [289, 201] on p "DHCP reduce errores humanos en la configuración de redes." at bounding box center [308, 172] width 241 height 179
click at [339, 188] on icon at bounding box center [349, 198] width 20 height 20
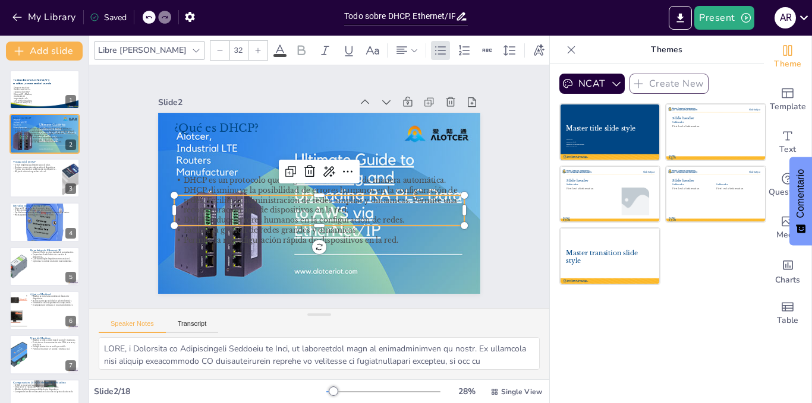
click at [247, 216] on p "DHCP reduce errores humanos en la configuración de redes." at bounding box center [332, 156] width 269 height 127
click at [247, 210] on p "DHCP es un protocolo que asigna direcciones IP de manera automática. DHCP dismi…" at bounding box center [311, 190] width 128 height 288
click at [261, 210] on p "DHCP es un protocolo que asigna direcciones IP de manera automática. DHCP dismi…" at bounding box center [310, 185] width 99 height 292
click at [273, 45] on icon at bounding box center [280, 50] width 14 height 14
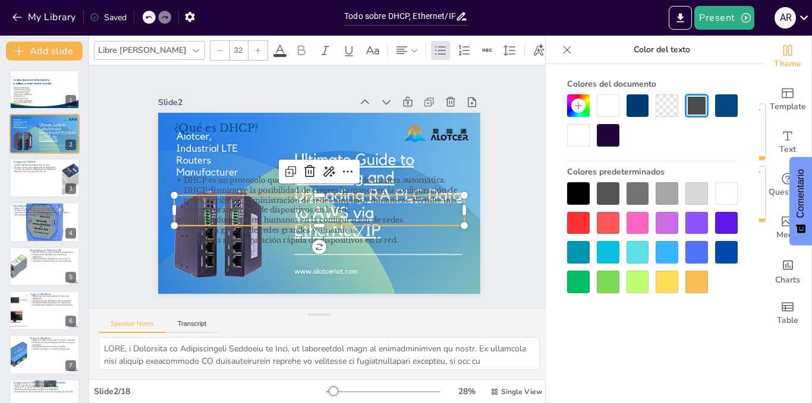
click at [729, 198] on div at bounding box center [726, 193] width 23 height 23
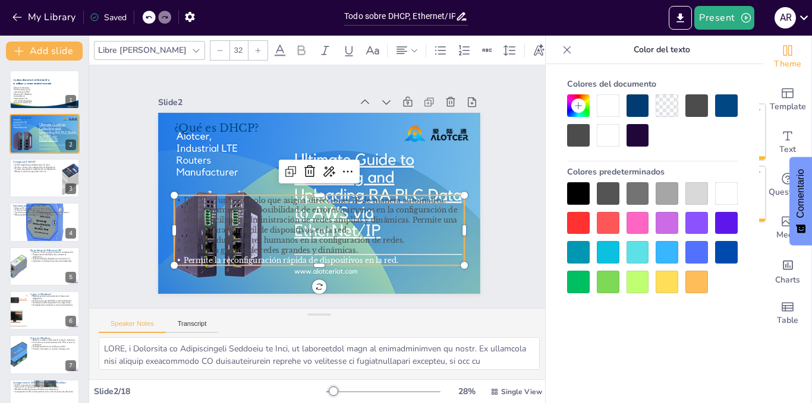
click at [394, 257] on p "Permite la reconfiguración rápida de dispositivos en la red." at bounding box center [276, 246] width 241 height 179
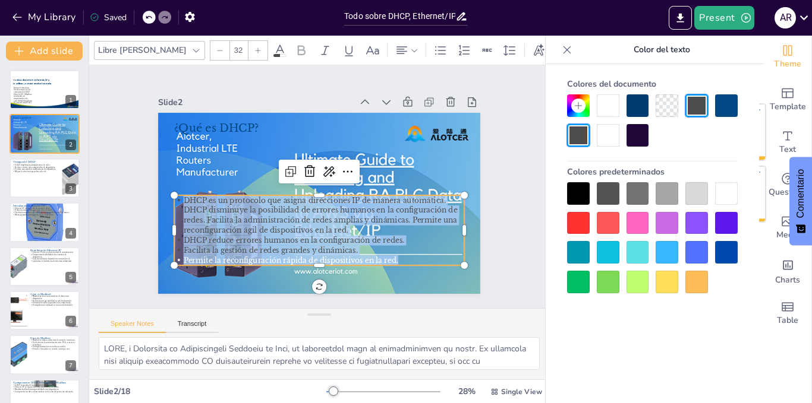
drag, startPoint x: 394, startPoint y: 257, endPoint x: 173, endPoint y: 194, distance: 229.2
click at [173, 194] on div "DHCP es un protocolo que asigna direcciones IP de manera automática. DHCP dismi…" at bounding box center [290, 219] width 263 height 246
click at [715, 197] on div at bounding box center [726, 193] width 23 height 23
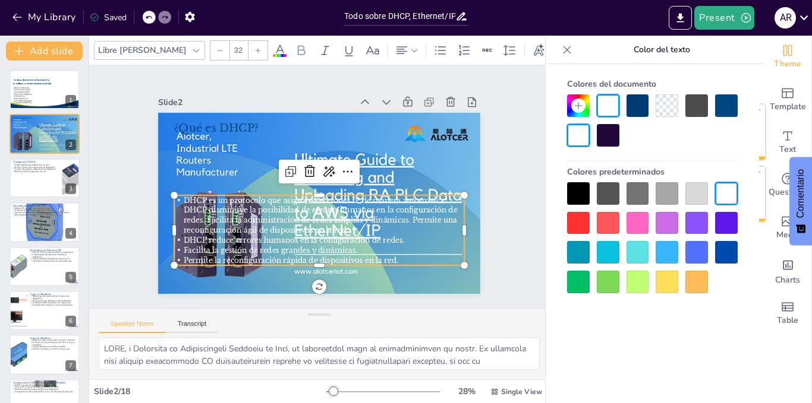
click at [718, 198] on div at bounding box center [726, 193] width 23 height 23
click at [583, 201] on div at bounding box center [578, 193] width 23 height 23
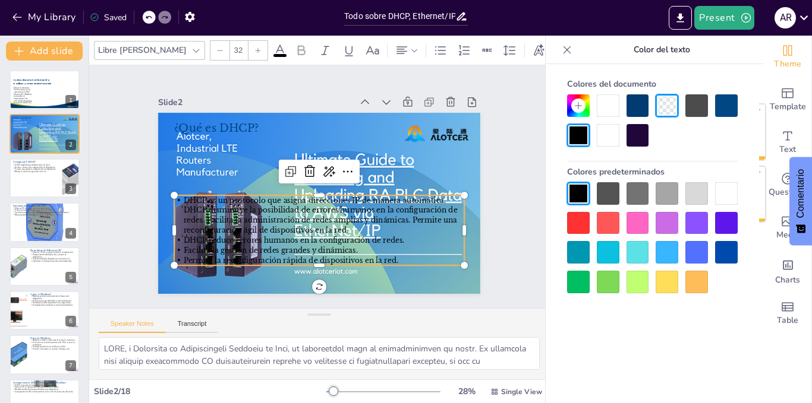
click at [580, 217] on div at bounding box center [578, 223] width 23 height 23
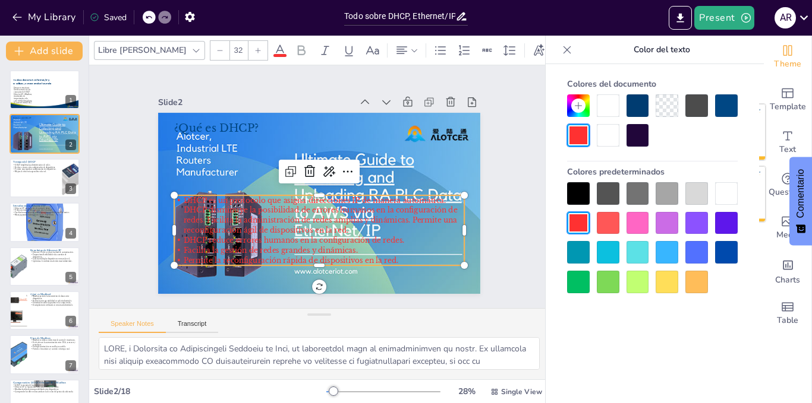
click at [725, 195] on div at bounding box center [726, 193] width 23 height 23
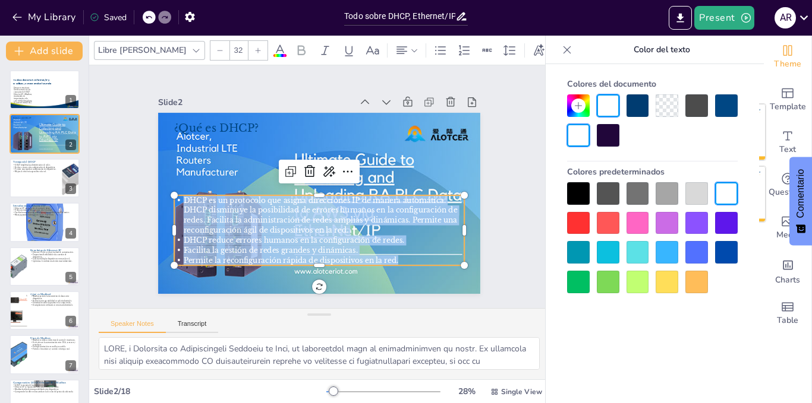
click at [294, 49] on icon at bounding box center [301, 50] width 14 height 14
click at [365, 45] on icon at bounding box center [372, 50] width 14 height 14
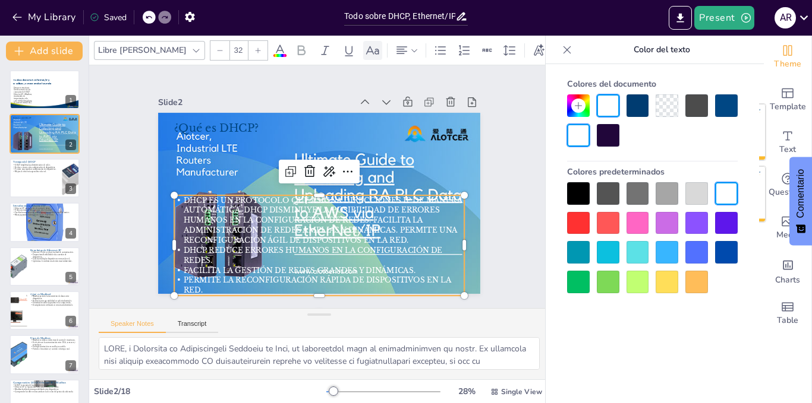
click at [365, 45] on icon at bounding box center [372, 50] width 14 height 14
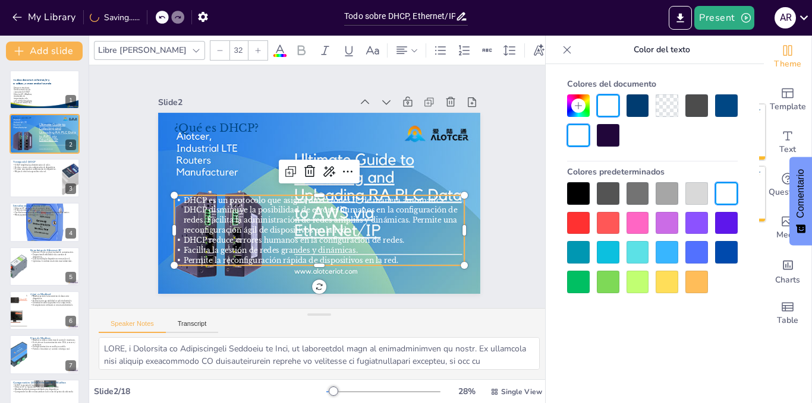
click at [274, 46] on icon at bounding box center [279, 50] width 11 height 11
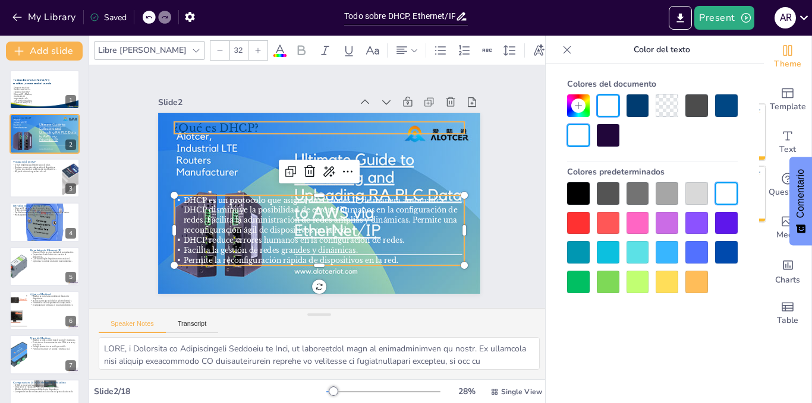
checkbox input "true"
type input "48"
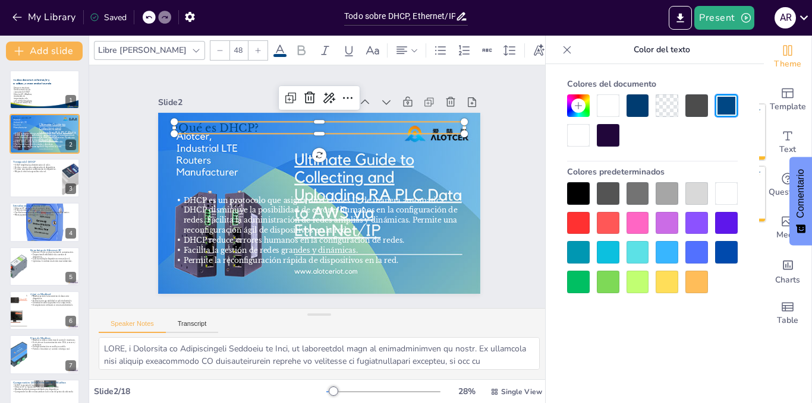
click at [301, 124] on p "¿Qué es DHCP?" at bounding box center [348, 136] width 258 height 158
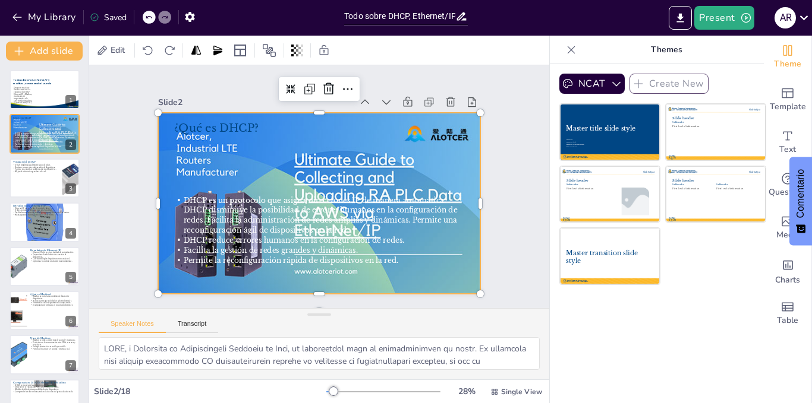
click at [276, 277] on div at bounding box center [306, 198] width 351 height 361
click at [359, 286] on div at bounding box center [308, 199] width 361 height 351
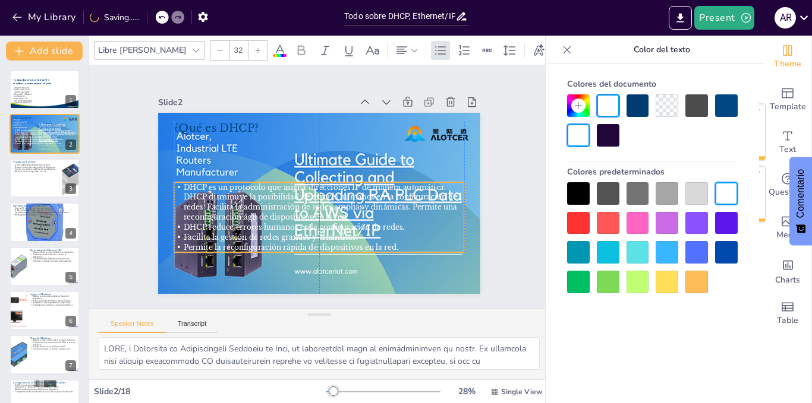
drag, startPoint x: 308, startPoint y: 213, endPoint x: 307, endPoint y: 200, distance: 13.1
click at [307, 200] on span "DHCP es un protocolo que asigna direcciones IP de manera automática. DHCP dismi…" at bounding box center [303, 190] width 118 height 269
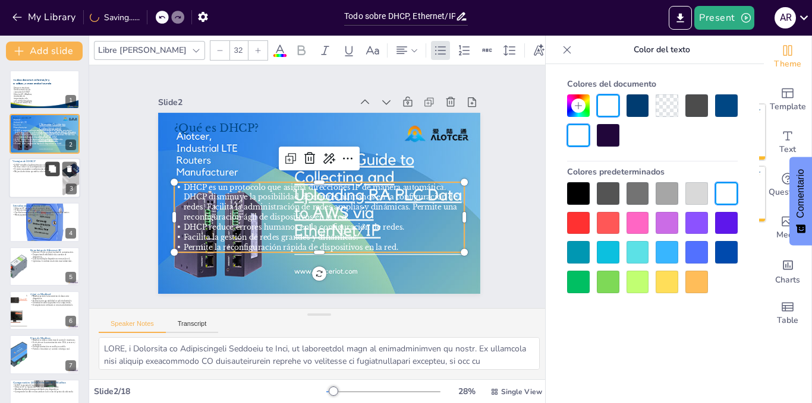
checkbox input "true"
click at [45, 168] on button at bounding box center [52, 169] width 14 height 14
type textarea "La simplificación de la administración de redes es una de las principales venta…"
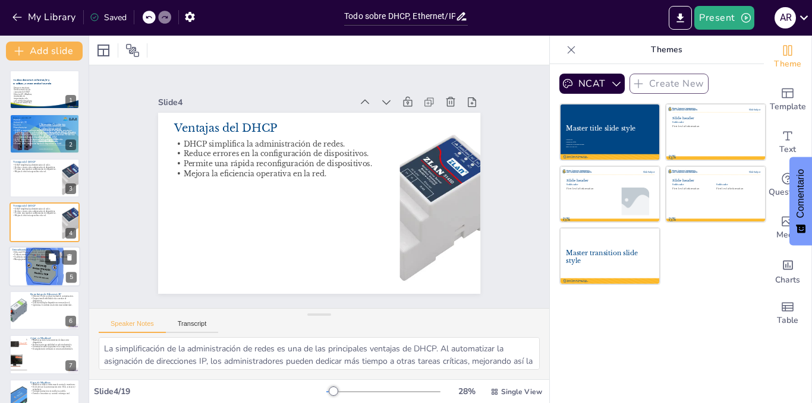
checkbox input "true"
click at [43, 257] on p "Facilita la comunicación entre dispositivos de diferentes fabricantes." at bounding box center [44, 257] width 64 height 2
type textarea "Lo ipsumdolors am conse ad elitsed d eiusm te incididuntu labo et doloremagnaal…"
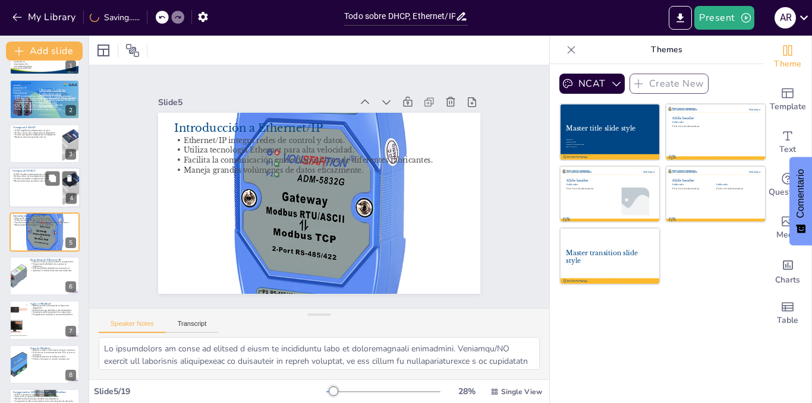
checkbox input "true"
click at [36, 191] on div at bounding box center [44, 188] width 71 height 40
type textarea "La simplificación de la administración de redes es una de las principales venta…"
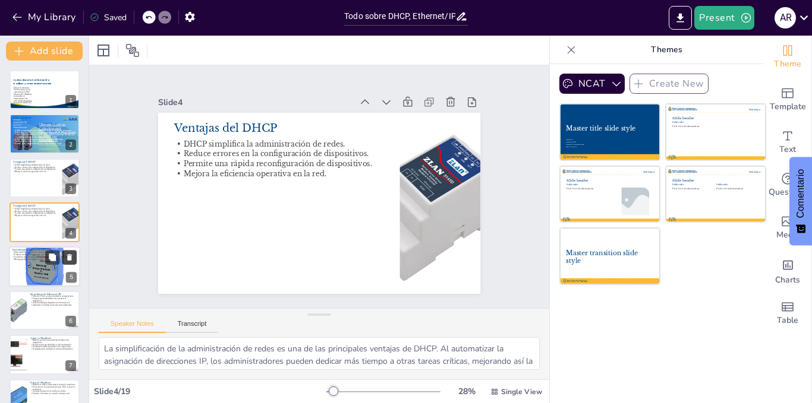
checkbox input "true"
click at [72, 264] on button at bounding box center [69, 257] width 14 height 14
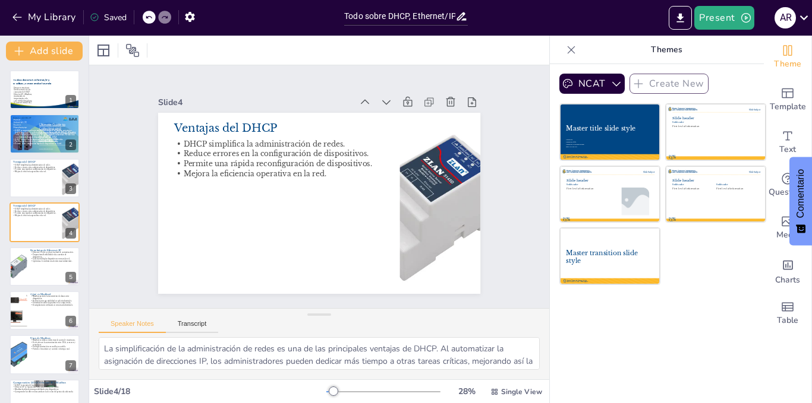
checkbox input "true"
click at [28, 172] on p "Mejora la eficiencia operativa en la red." at bounding box center [35, 172] width 46 height 2
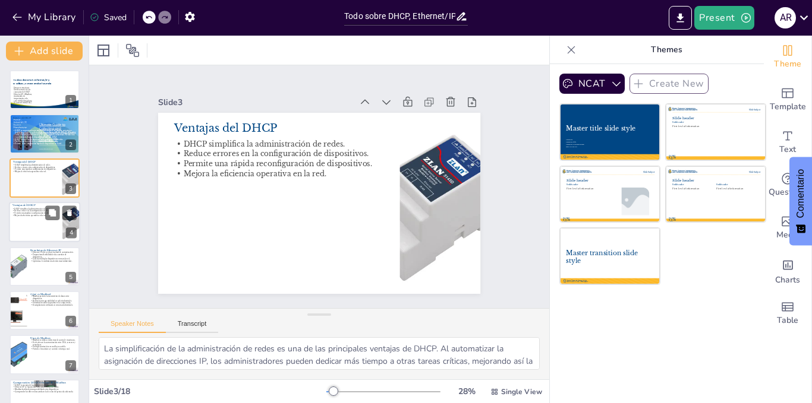
click at [29, 215] on p "Mejora la eficiencia operativa en la red." at bounding box center [35, 216] width 46 height 2
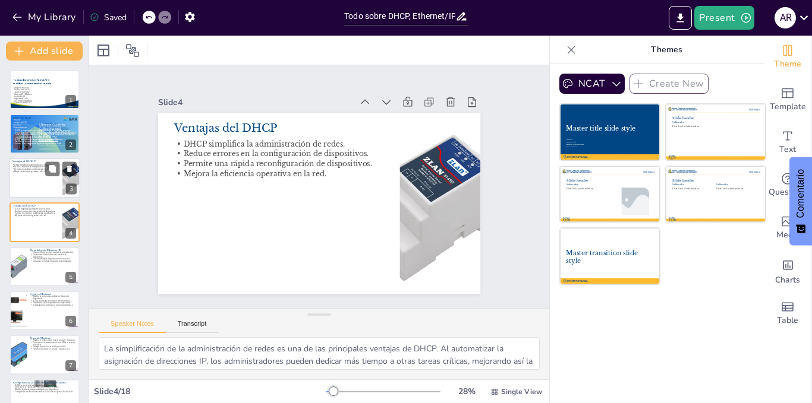
click at [30, 191] on div at bounding box center [44, 178] width 71 height 40
checkbox input "true"
click at [147, 18] on icon at bounding box center [149, 17] width 6 height 3
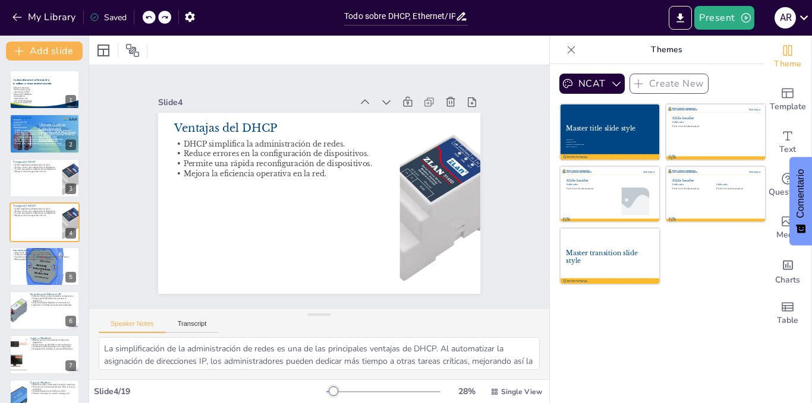
click at [147, 18] on icon at bounding box center [149, 17] width 6 height 3
type textarea "LORE, i Dolorsita co Adipiscingeli Seddoeiu te Inci, ut laboreetdol magn al eni…"
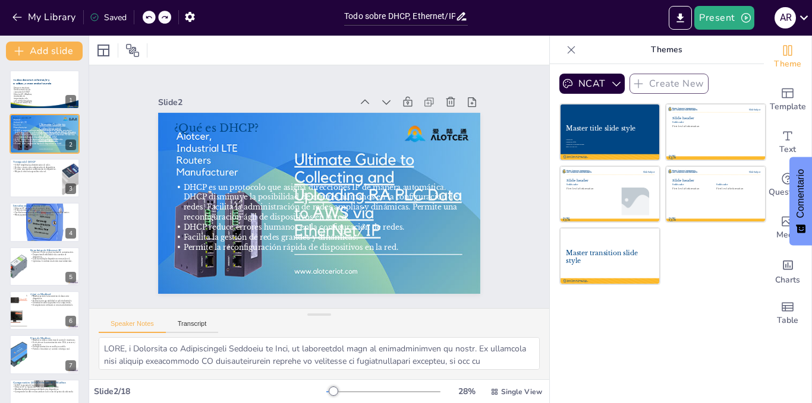
click at [147, 18] on icon at bounding box center [149, 17] width 6 height 3
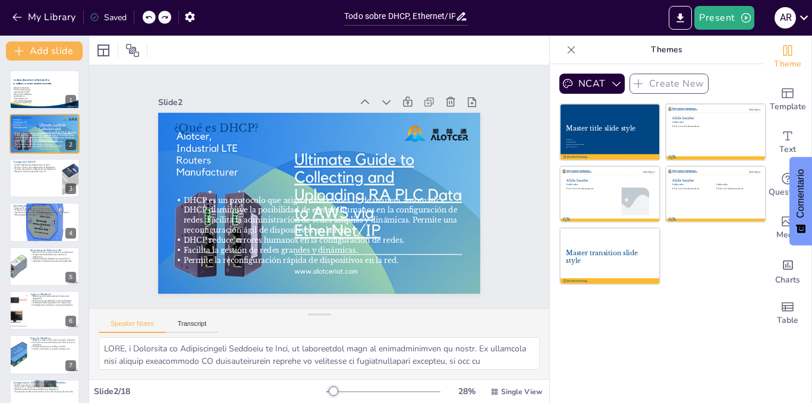
click at [172, 19] on div "My Library Saved" at bounding box center [100, 16] width 201 height 21
click at [165, 12] on div at bounding box center [164, 17] width 13 height 13
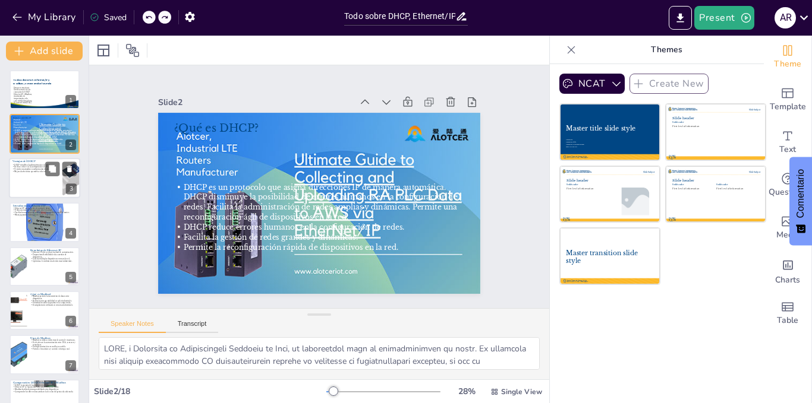
checkbox input "true"
click at [44, 175] on div at bounding box center [44, 178] width 71 height 40
type textarea "La simplificación de la administración de redes es una de las principales venta…"
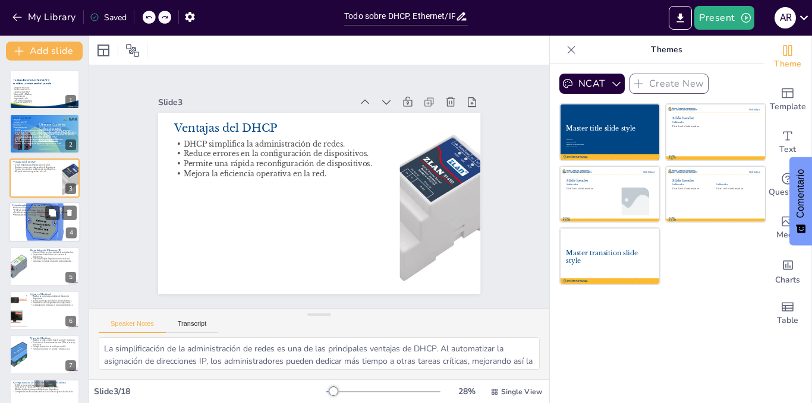
checkbox input "true"
click at [42, 212] on p "Facilita la comunicación entre dispositivos de diferentes fabricantes." at bounding box center [44, 212] width 64 height 2
type textarea "Lo ipsumdolors am conse ad elitsed d eiusm te incididuntu labo et doloremagnaal…"
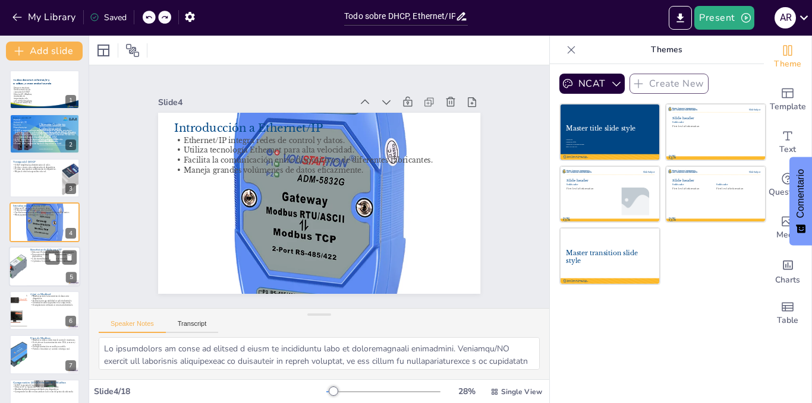
checkbox input "true"
click at [17, 267] on div at bounding box center [18, 267] width 40 height 40
type textarea "La alta velocidad de comunicación es uno de los principales beneficios de Ether…"
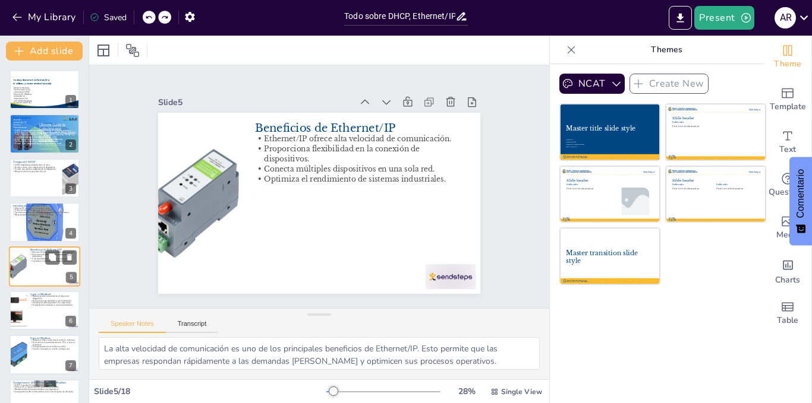
scroll to position [34, 0]
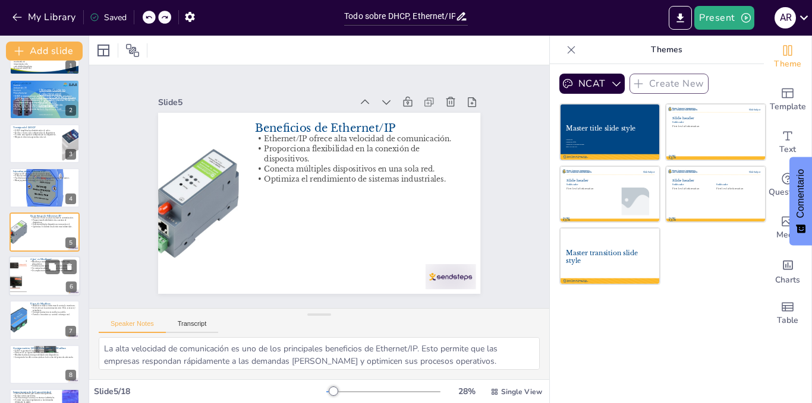
checkbox input "true"
click at [34, 274] on div at bounding box center [44, 276] width 71 height 40
type textarea "La transmisión de datos entre dispositivos es fundamental en la automatización …"
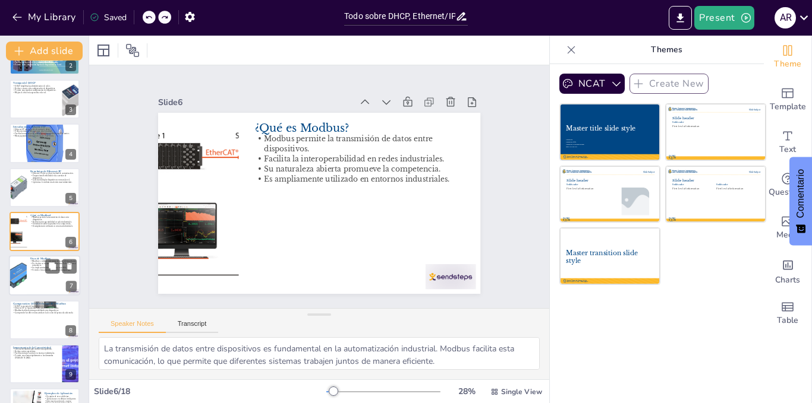
checkbox input "true"
click at [21, 261] on div at bounding box center [18, 276] width 40 height 40
type textarea "La utilización de Modbus en sistemas de control y monitoreo es fundamental para…"
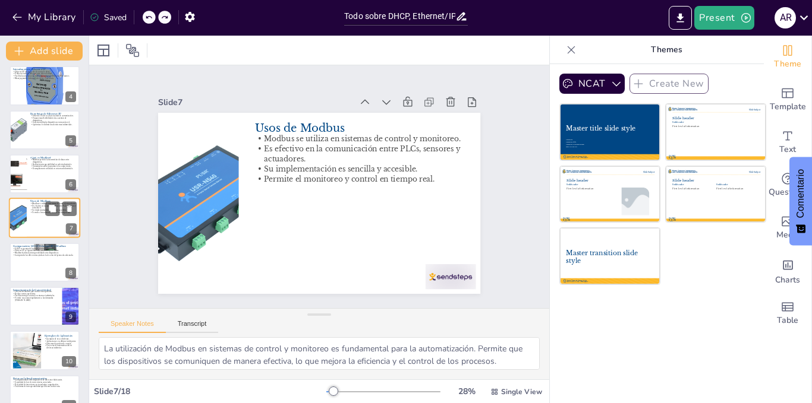
scroll to position [141, 0]
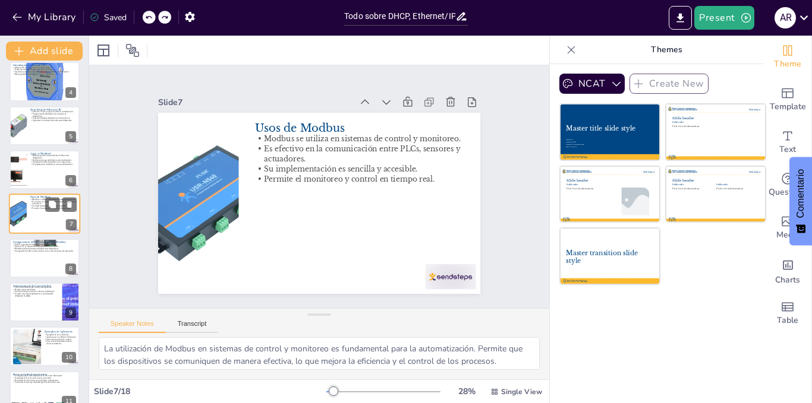
checkbox input "true"
click at [20, 259] on div at bounding box center [44, 258] width 71 height 40
type textarea "La asignación de direcciones IP es una función crítica en cualquier red. DHCP s…"
checkbox input "true"
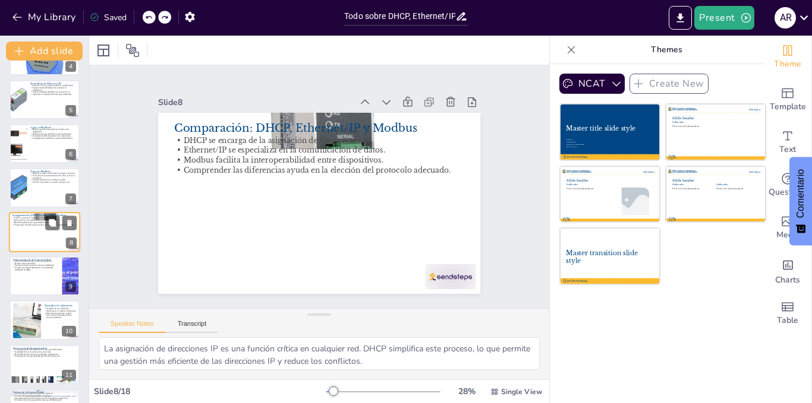
click at [20, 259] on p "Importancia de la Conectividad" at bounding box center [36, 260] width 46 height 4
type textarea "La mejora de la eficiencia operativa es uno de los principales beneficios de la…"
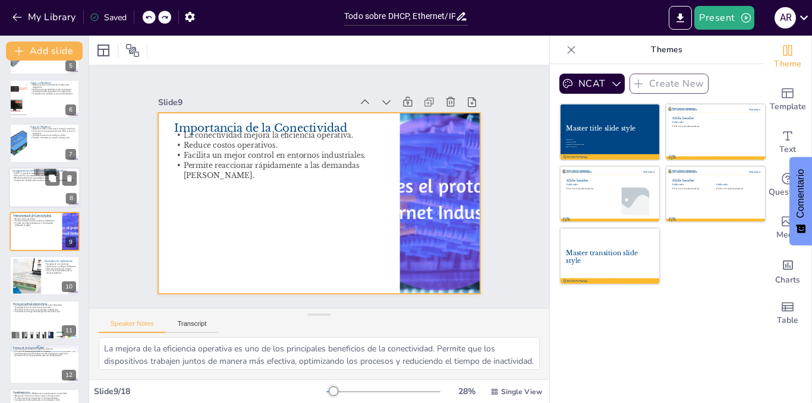
checkbox input "true"
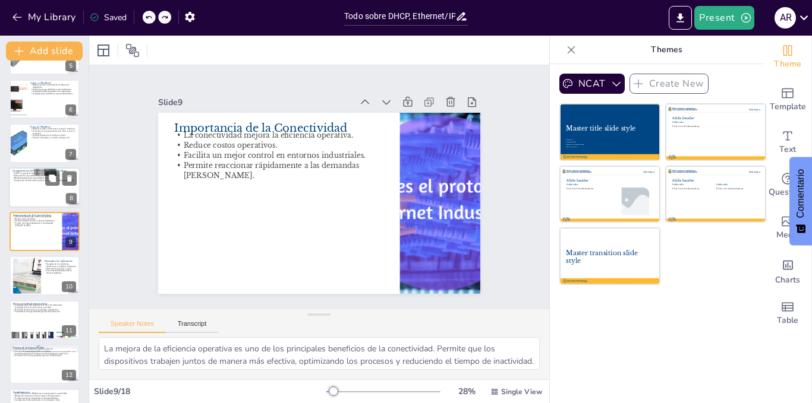
click at [25, 192] on div at bounding box center [44, 188] width 71 height 40
type textarea "La asignación de direcciones IP es una función crítica en cualquier red. DHCP s…"
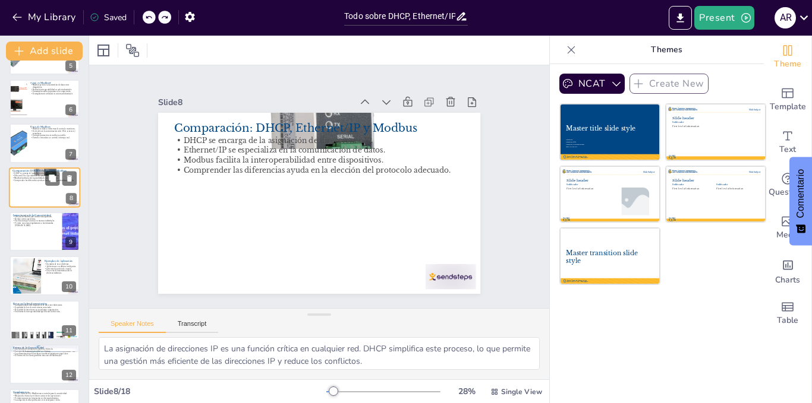
scroll to position [167, 0]
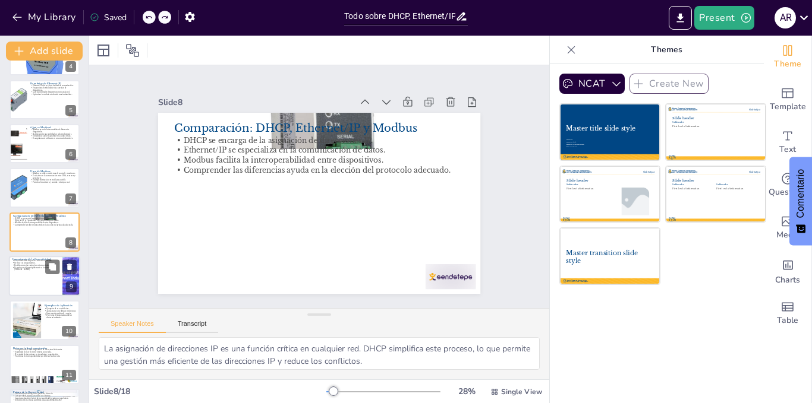
checkbox input "true"
click at [23, 275] on div at bounding box center [44, 276] width 71 height 40
type textarea "La mejora de la eficiencia operativa es uno de los principales beneficios de la…"
checkbox input "true"
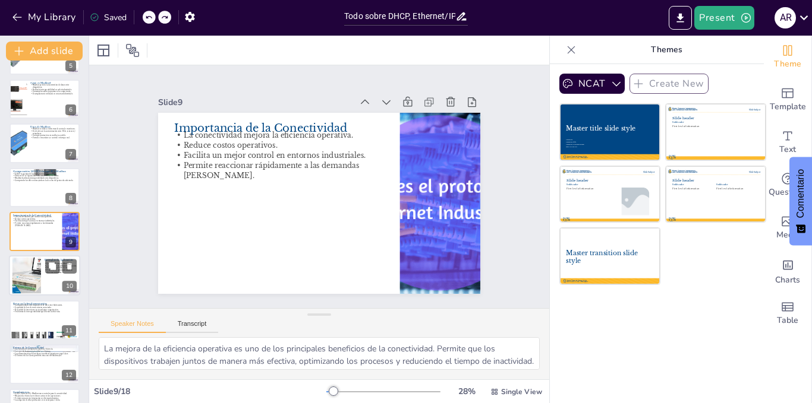
click at [21, 276] on div at bounding box center [27, 276] width 64 height 36
type textarea "Las fábricas son uno de los principales entornos donde se utilizan estos protoc…"
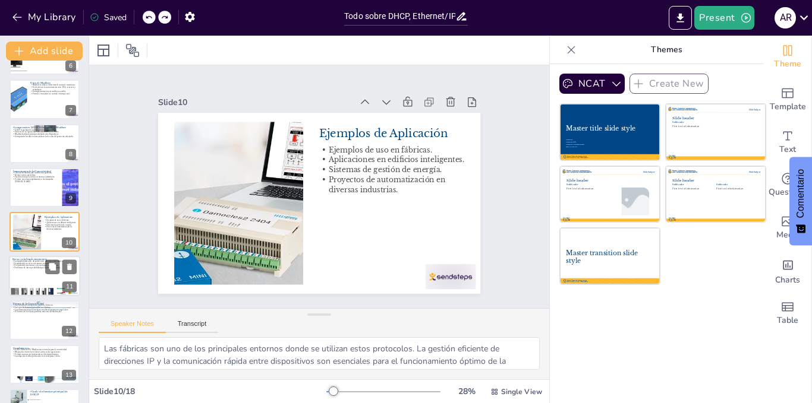
checkbox input "true"
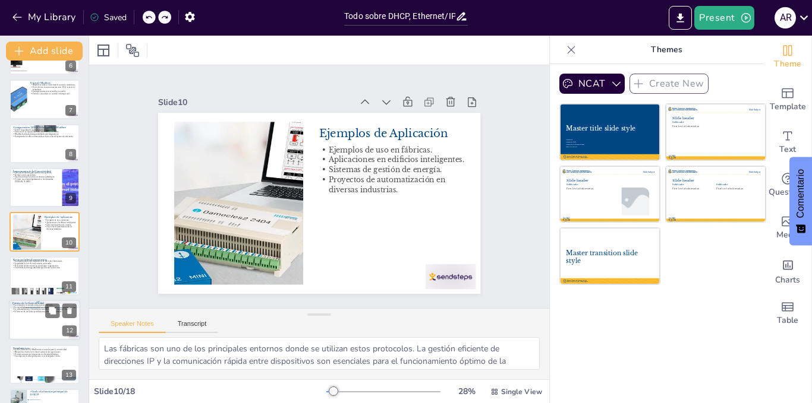
checkbox input "true"
click at [14, 322] on div at bounding box center [44, 320] width 71 height 40
type textarea "La evolución tecnológica es clave para mejorar la eficiencia en la comunicación…"
checkbox input "true"
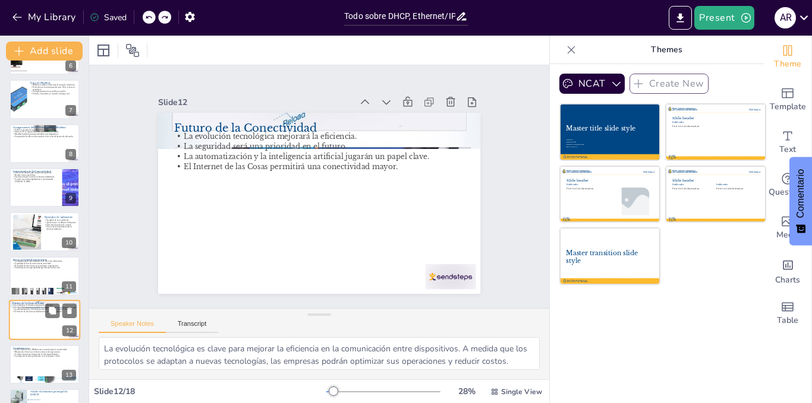
scroll to position [344, 0]
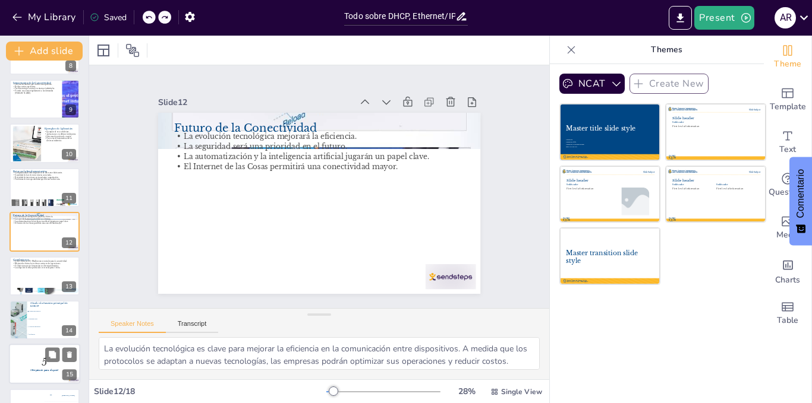
checkbox input "true"
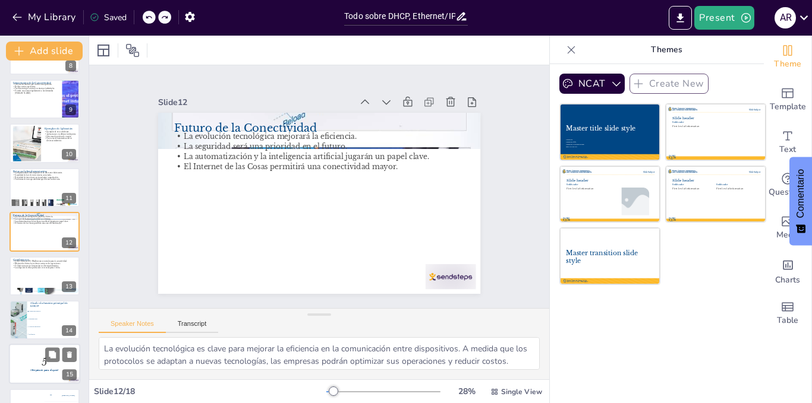
checkbox input "true"
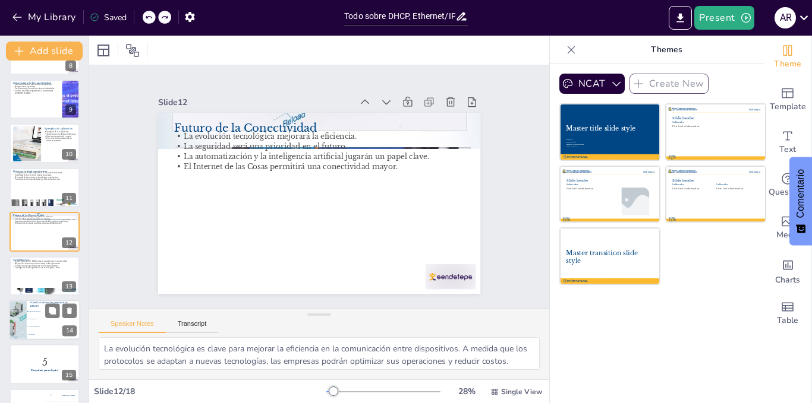
checkbox input "true"
click at [23, 321] on div at bounding box center [17, 320] width 56 height 40
type textarea "La función principal de DHCP es asignar direcciones IP, como se mencionó en la …"
checkbox input "true"
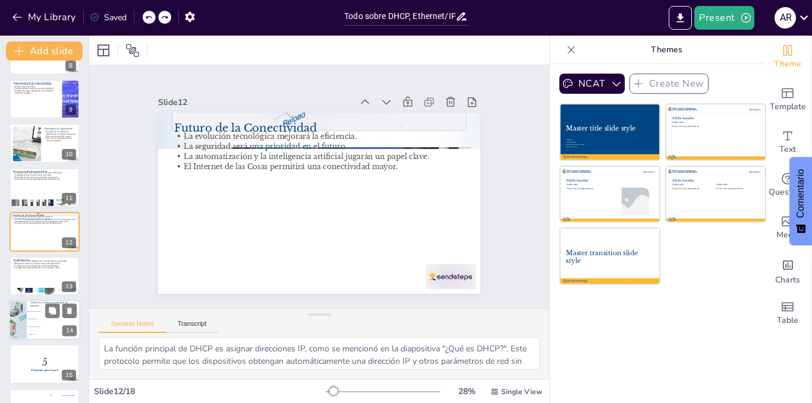
checkbox input "true"
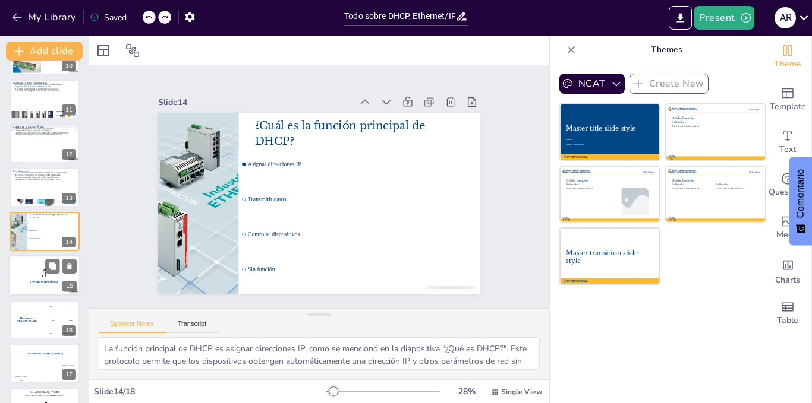
checkbox input "true"
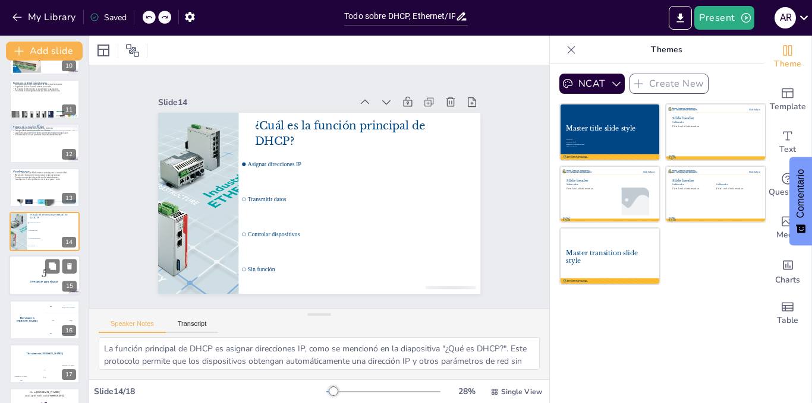
checkbox input "true"
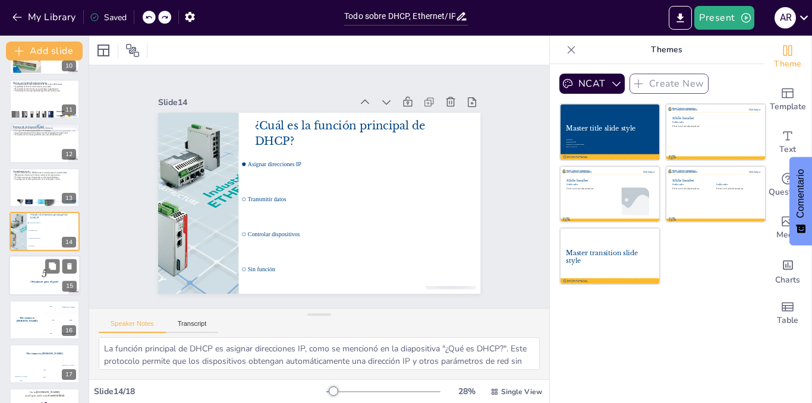
checkbox input "true"
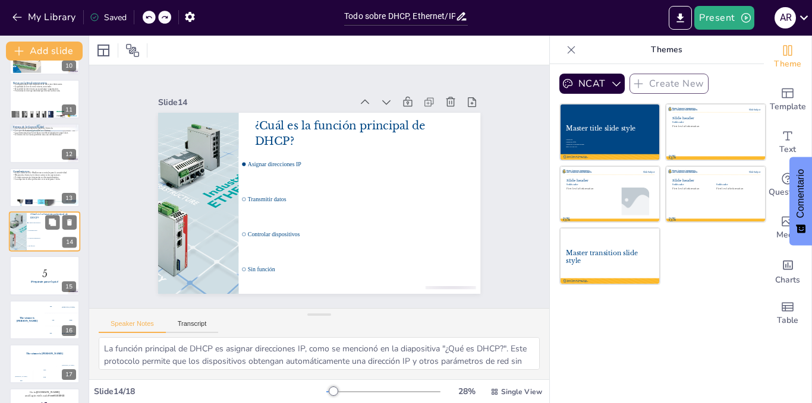
checkbox input "true"
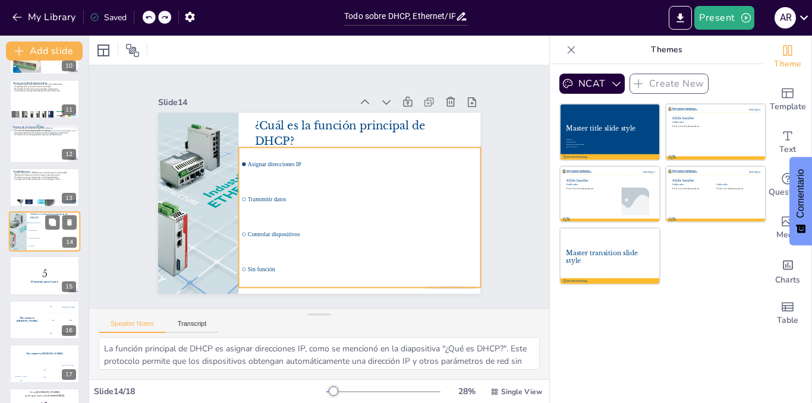
checkbox input "true"
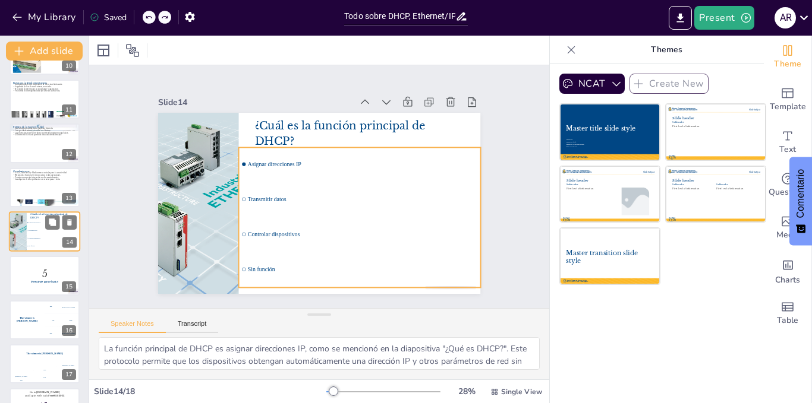
checkbox input "true"
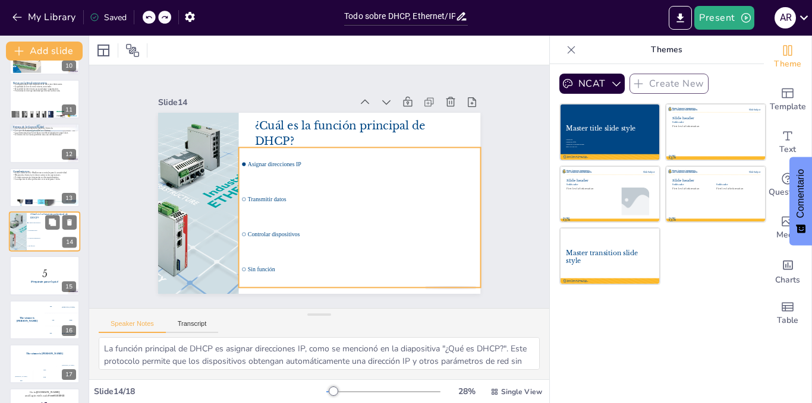
checkbox input "true"
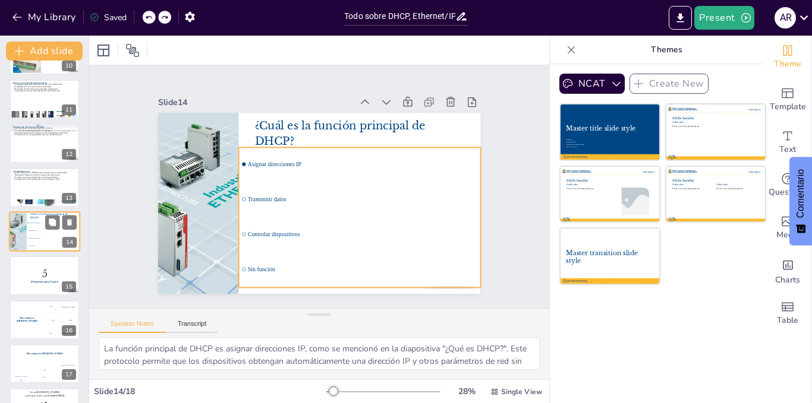
checkbox input "true"
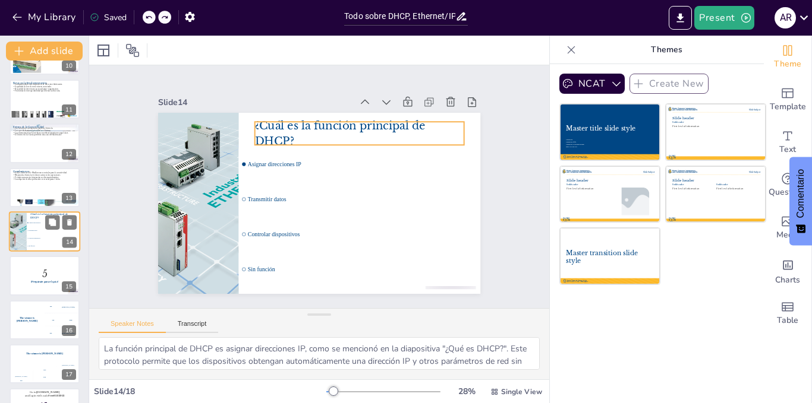
checkbox input "true"
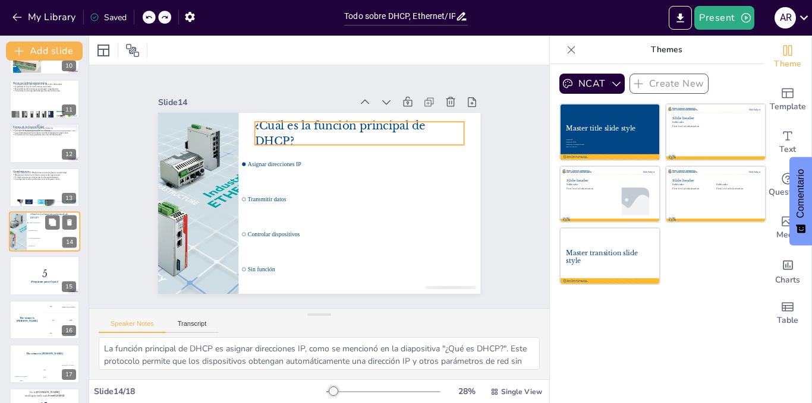
checkbox input "true"
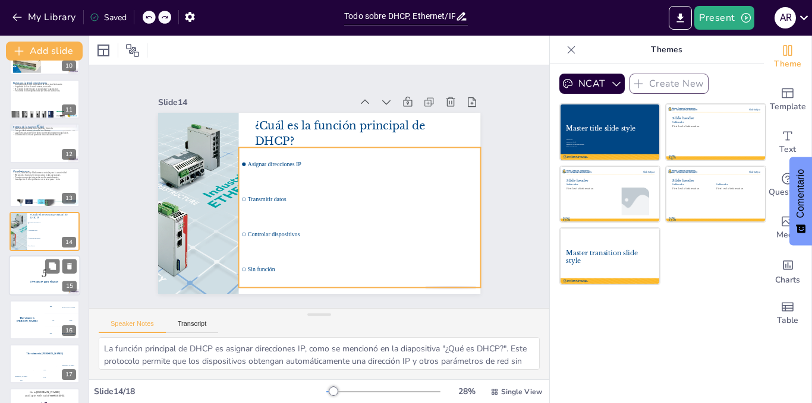
checkbox input "true"
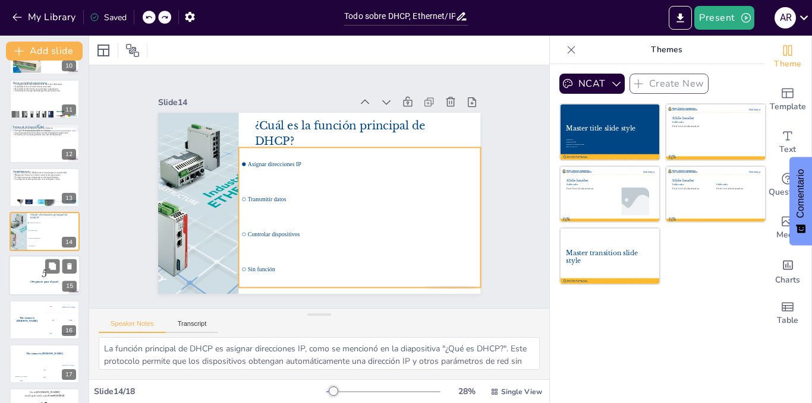
checkbox input "true"
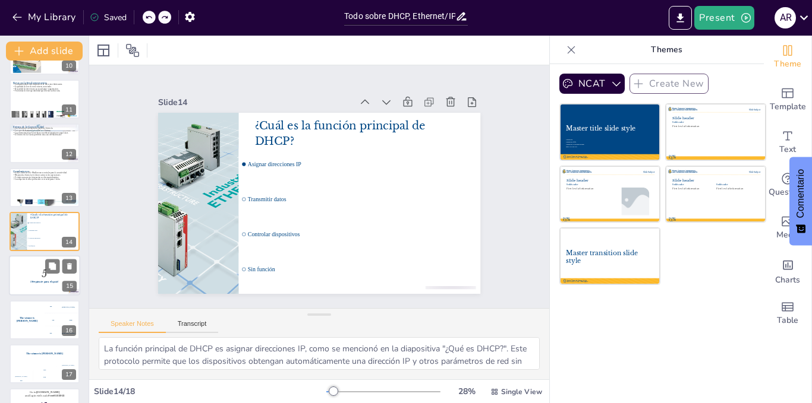
checkbox input "true"
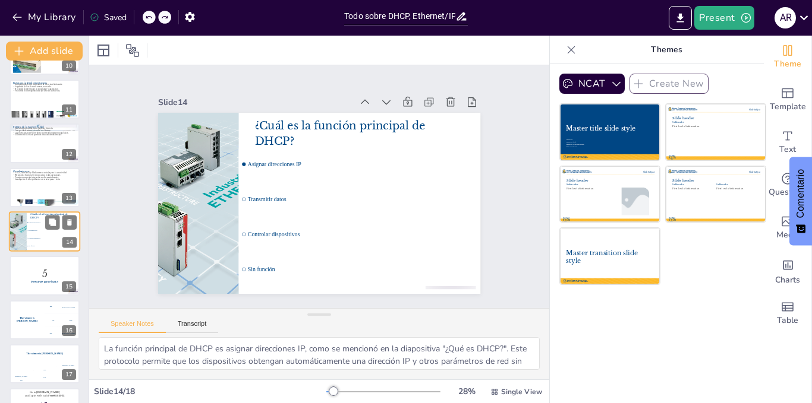
checkbox input "true"
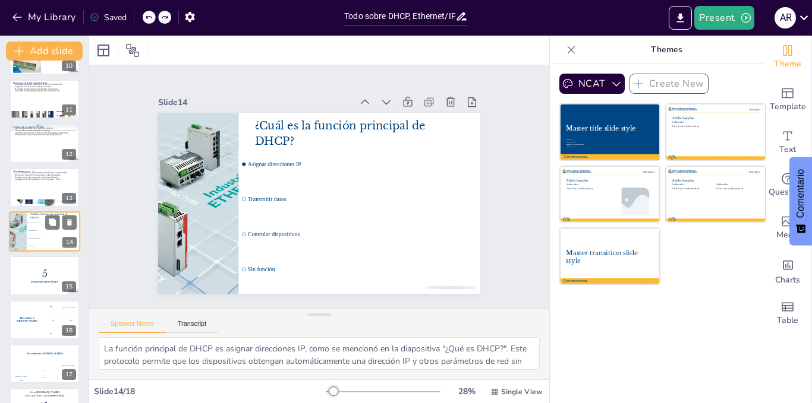
checkbox input "true"
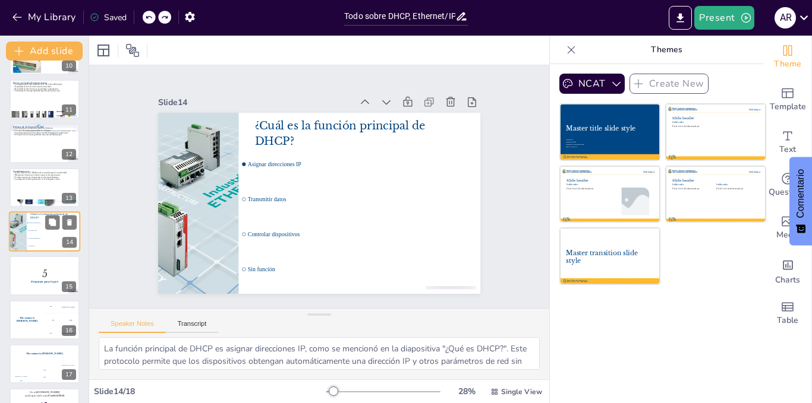
checkbox input "true"
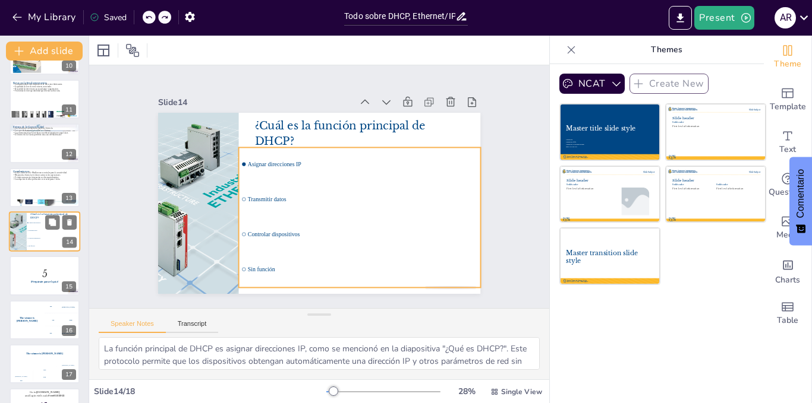
checkbox input "true"
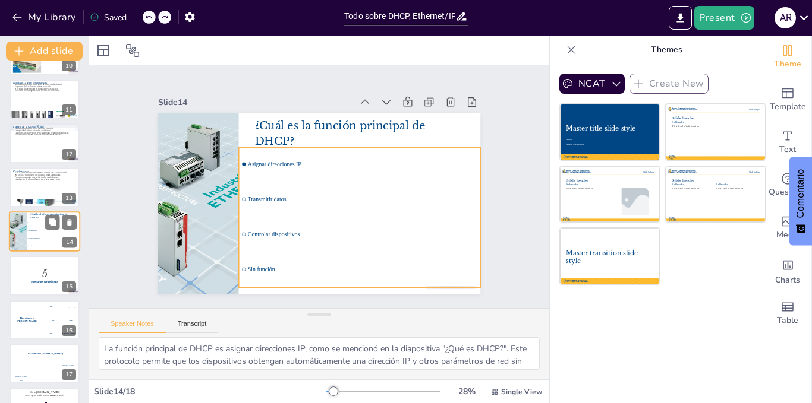
checkbox input "true"
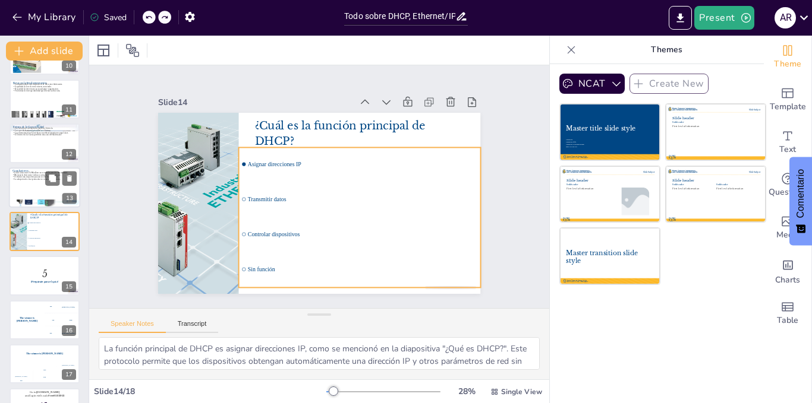
checkbox input "true"
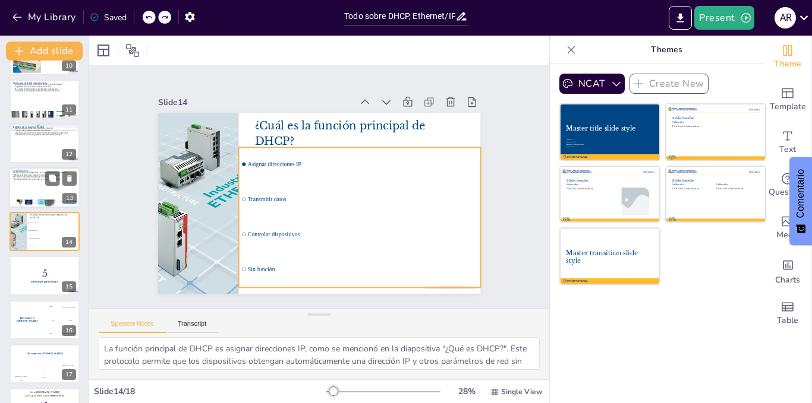
checkbox input "true"
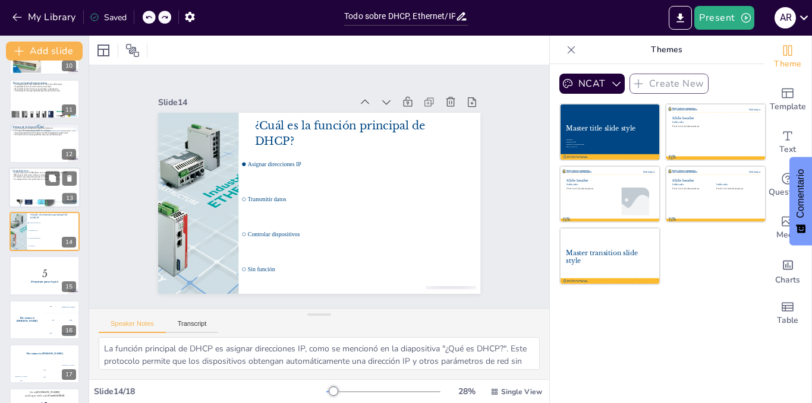
checkbox input "true"
click at [36, 189] on div at bounding box center [44, 188] width 71 height 40
type textarea "La importancia de DHCP, Ethernet/IP y Modbus en la conectividad moderna no pued…"
checkbox input "true"
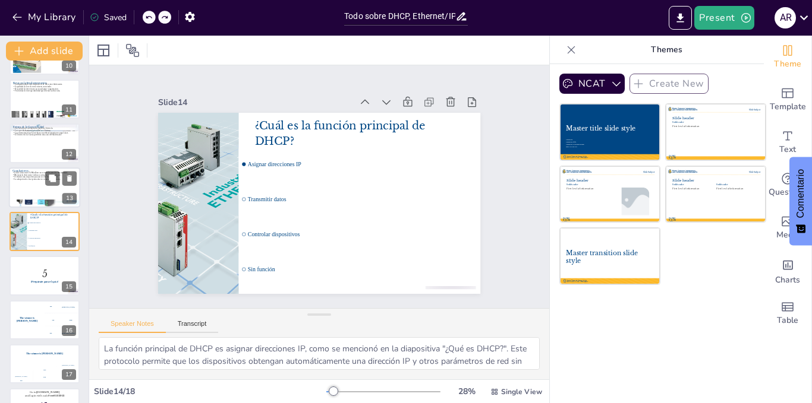
checkbox input "true"
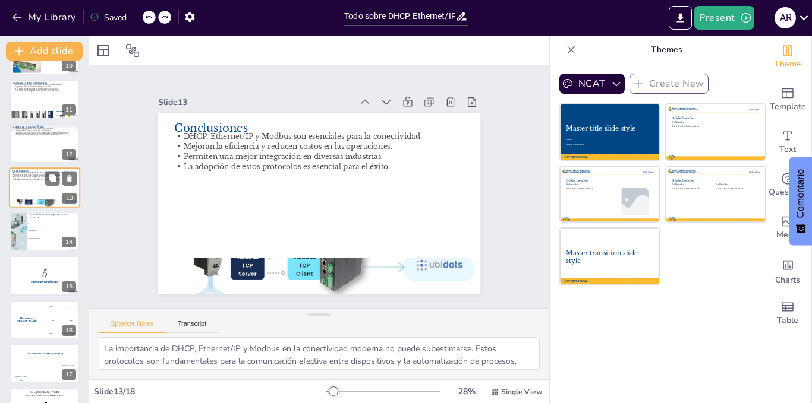
scroll to position [388, 0]
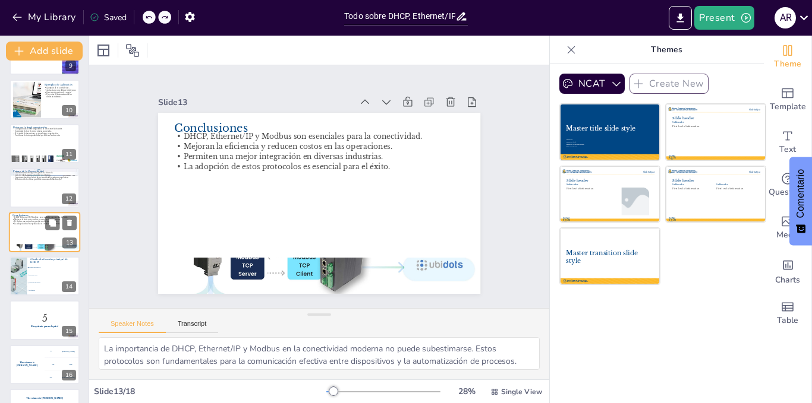
checkbox input "true"
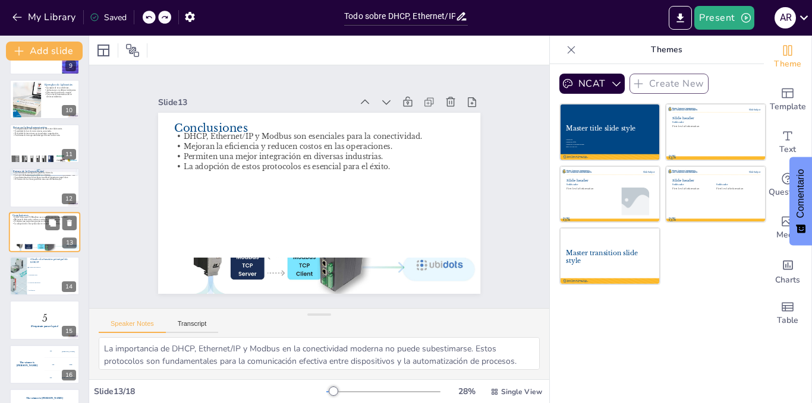
checkbox input "true"
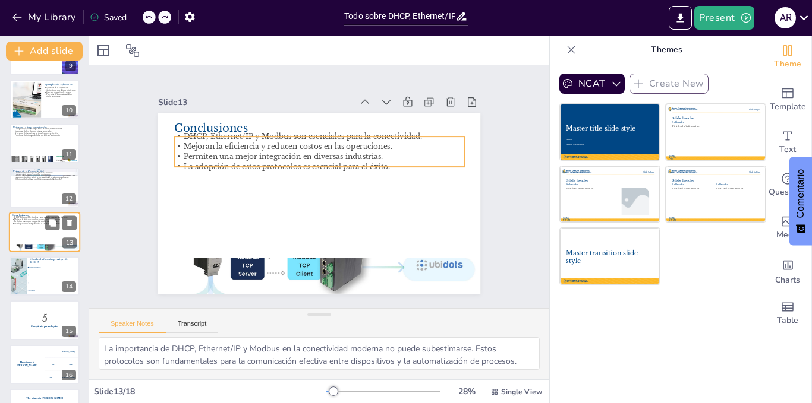
checkbox input "true"
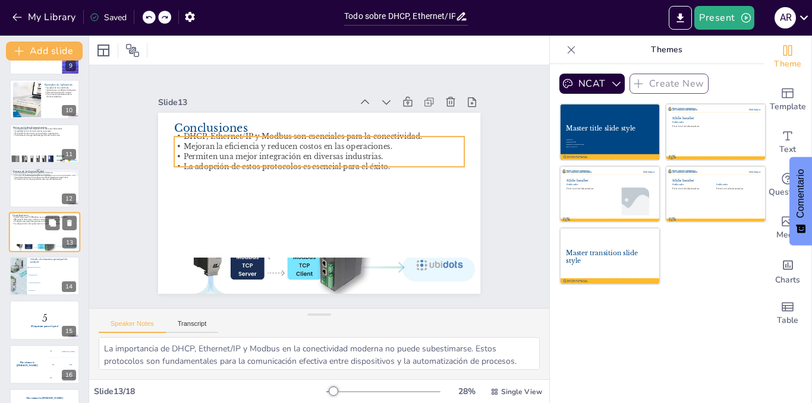
checkbox input "true"
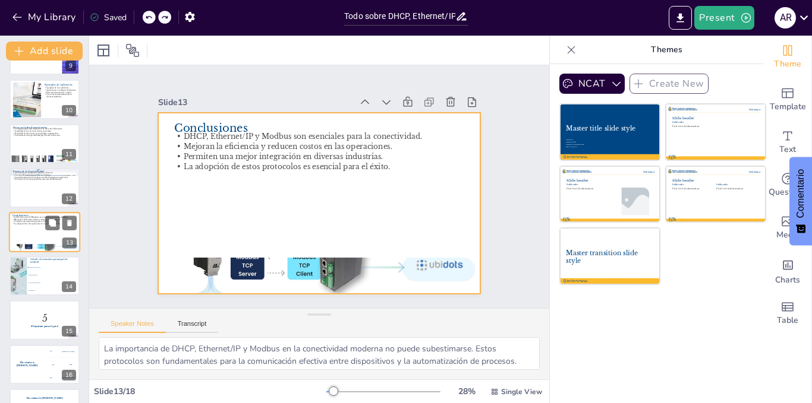
checkbox input "true"
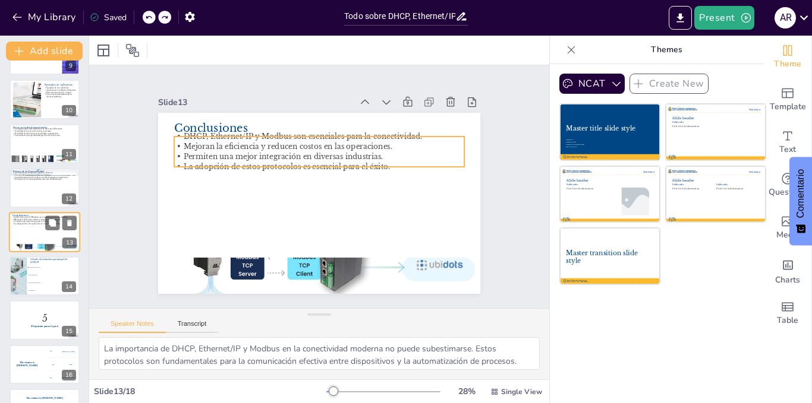
checkbox input "true"
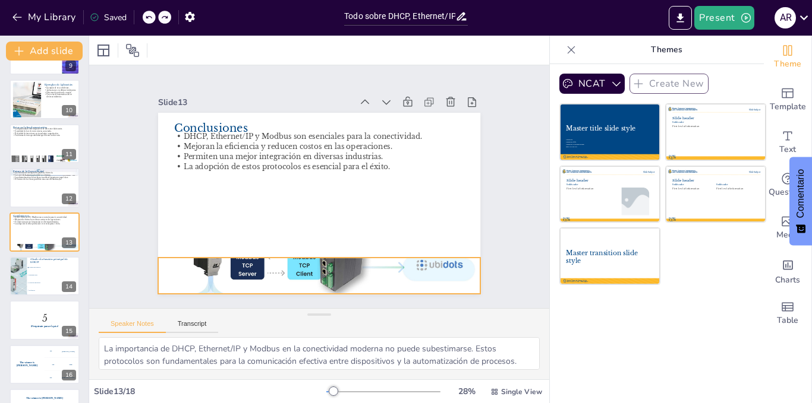
checkbox input "true"
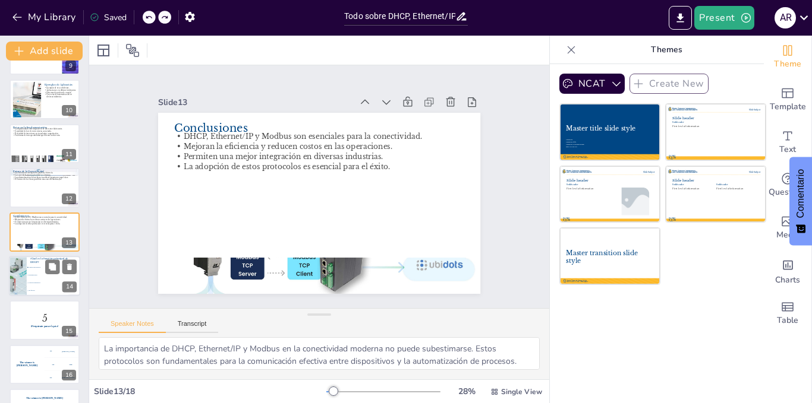
checkbox input "true"
click at [28, 266] on li "Asignar direcciones IP" at bounding box center [53, 268] width 53 height 8
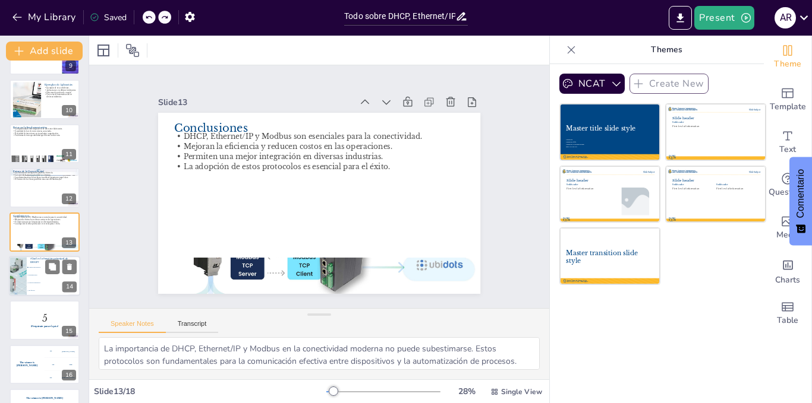
type textarea "La función principal de DHCP es asignar direcciones IP, como se mencionó en la …"
checkbox input "true"
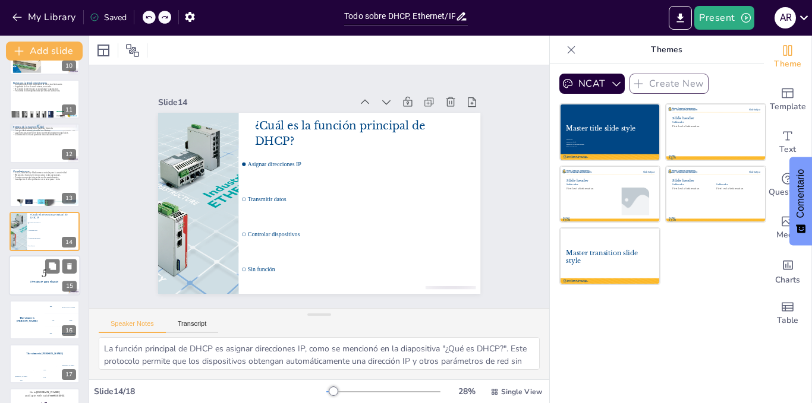
checkbox input "true"
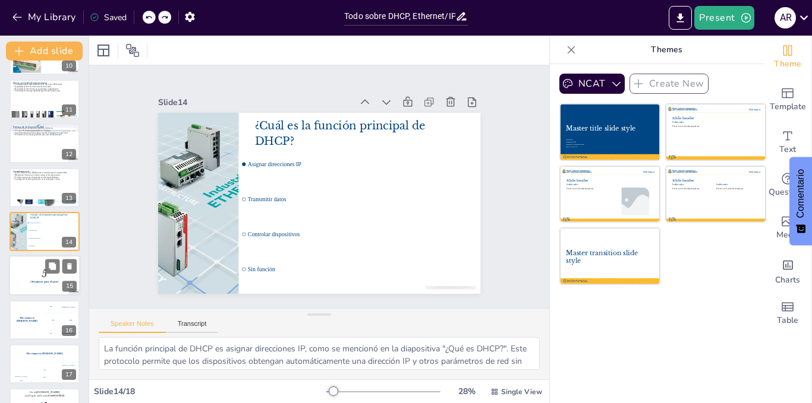
checkbox input "true"
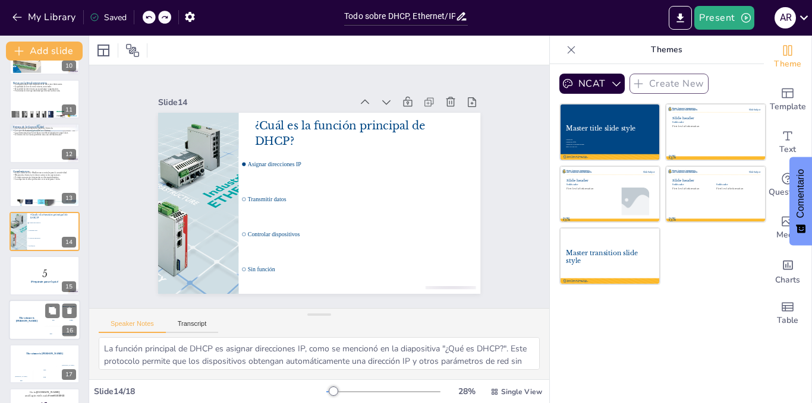
checkbox input "true"
click at [26, 321] on h4 "The winner is [PERSON_NAME]" at bounding box center [27, 320] width 36 height 6
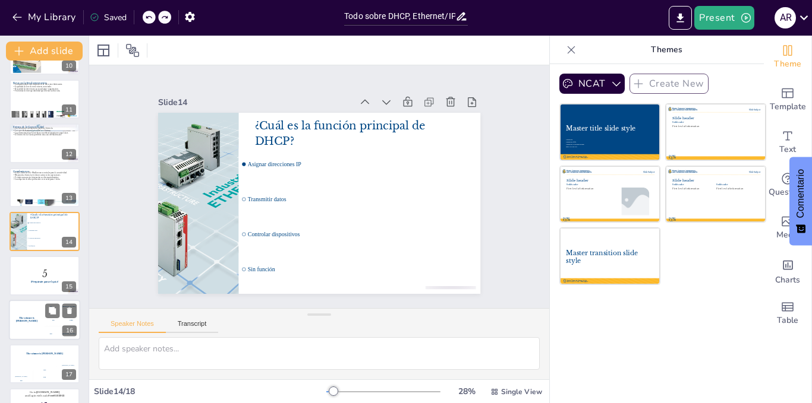
scroll to position [467, 0]
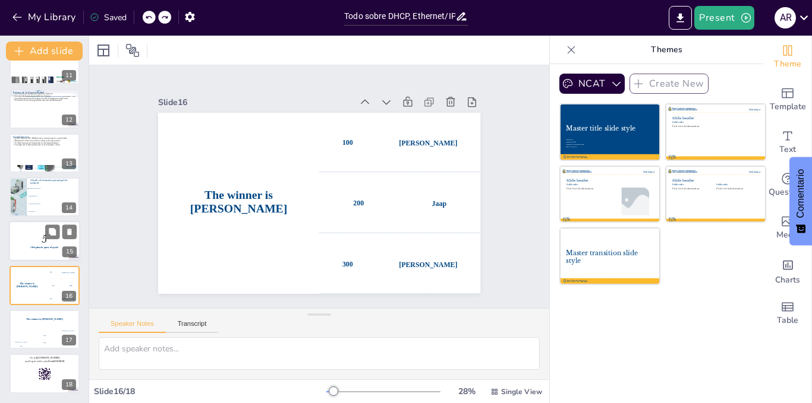
click at [26, 248] on p "¡Prepárate para el quiz!" at bounding box center [44, 249] width 64 height 4
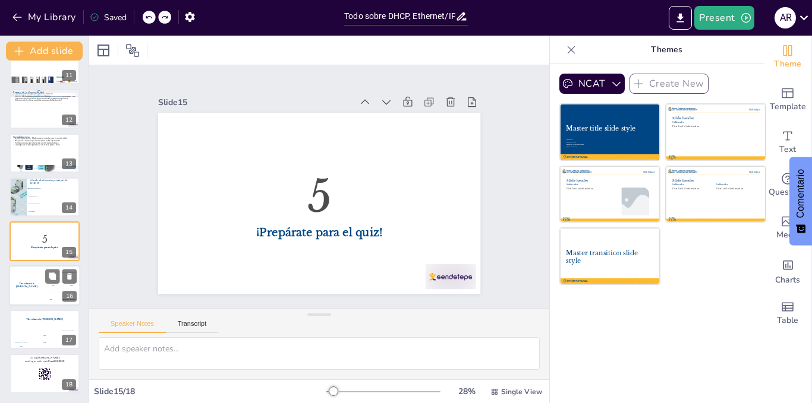
click at [24, 288] on div "The winner is [PERSON_NAME]" at bounding box center [27, 286] width 36 height 40
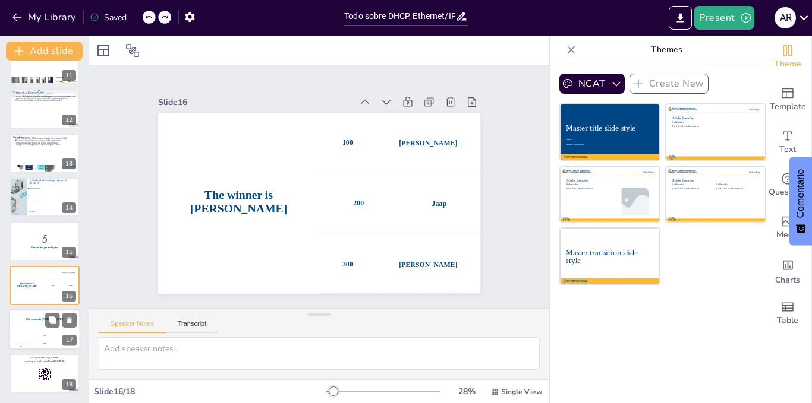
click at [29, 318] on h4 "The winner is [PERSON_NAME]" at bounding box center [44, 319] width 71 height 3
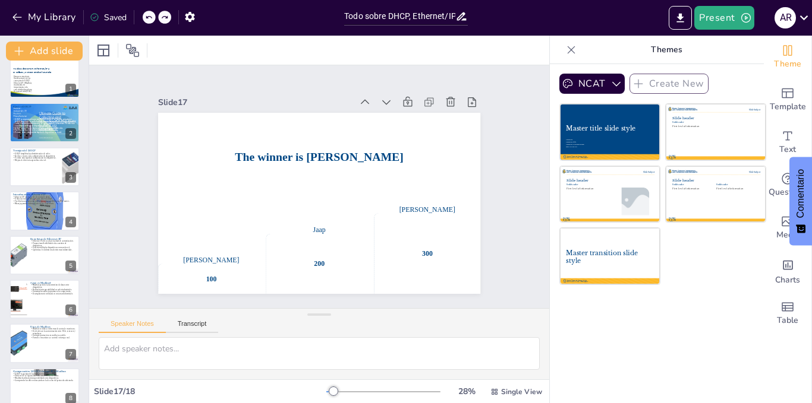
scroll to position [0, 0]
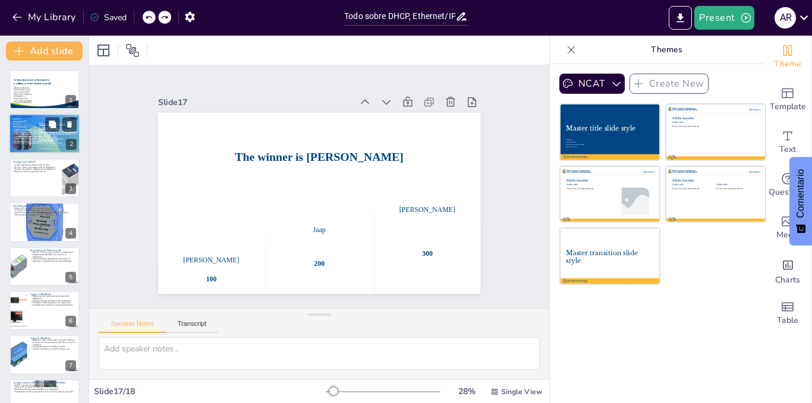
checkbox input "true"
click at [18, 143] on span "Permite la reconfiguración rápida de dispositivos en la red." at bounding box center [38, 144] width 48 height 2
type textarea "LORE, i Dolorsita co Adipiscingeli Seddoeiu te Inci, ut laboreetdol magn al eni…"
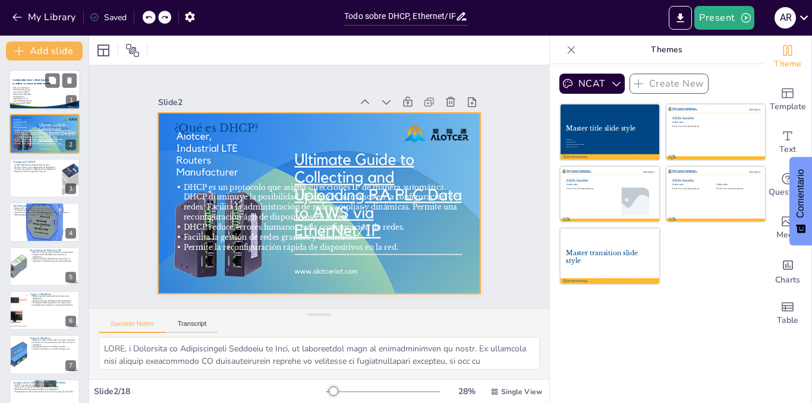
checkbox input "true"
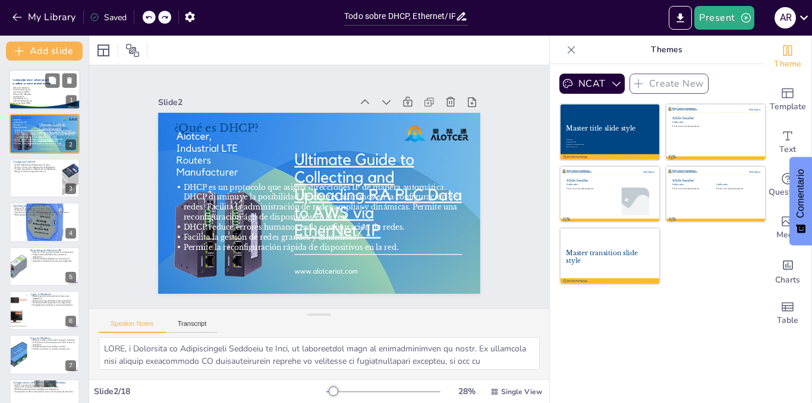
click at [24, 96] on p "Esta presentación te llevará a través de los conceptos de DHCP, Ethernet/IP y M…" at bounding box center [23, 94] width 20 height 15
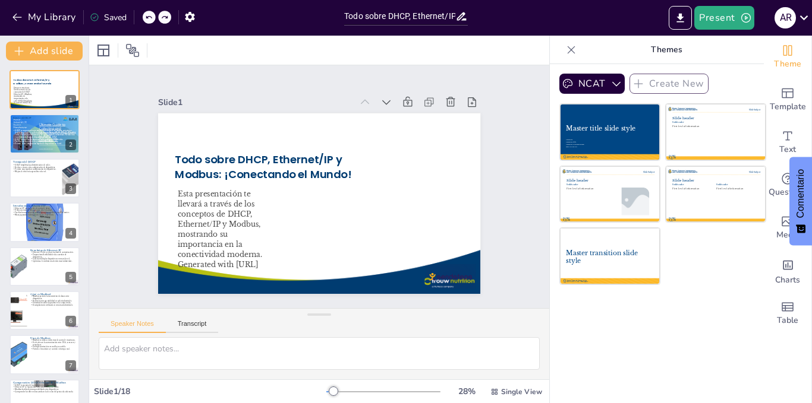
click at [564, 43] on div at bounding box center [570, 49] width 19 height 19
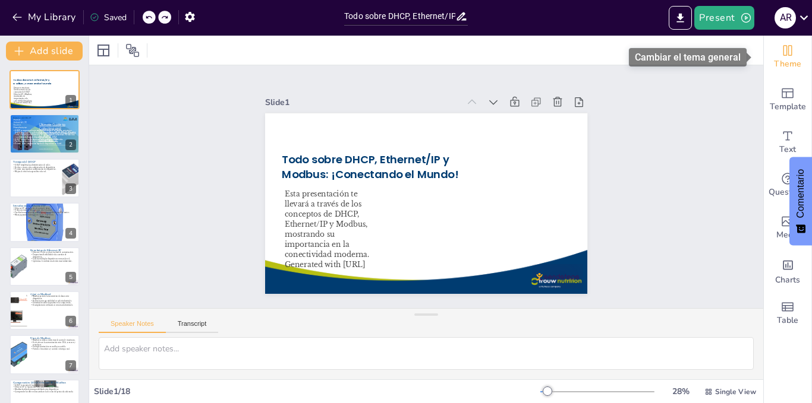
click at [782, 58] on span "Theme" at bounding box center [787, 64] width 27 height 13
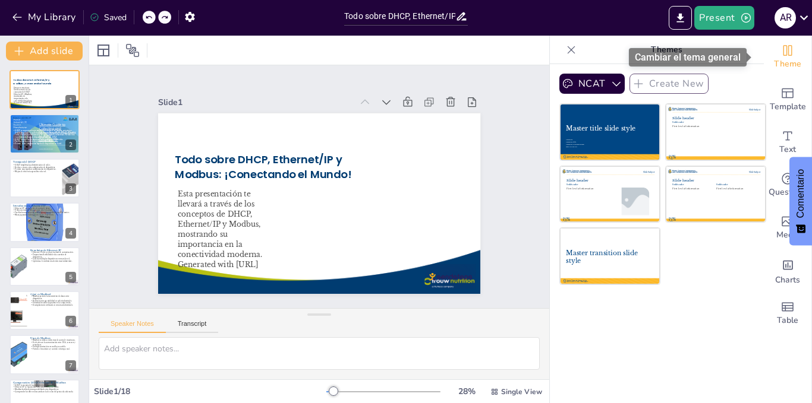
click at [782, 58] on span "Theme" at bounding box center [787, 64] width 27 height 13
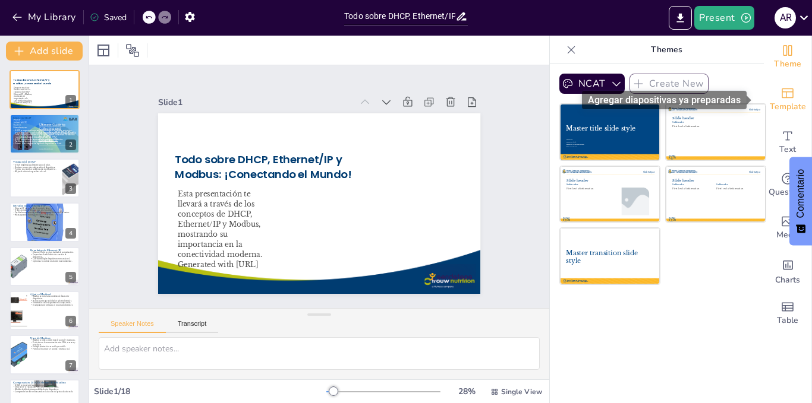
click at [784, 102] on span "Template" at bounding box center [787, 106] width 36 height 13
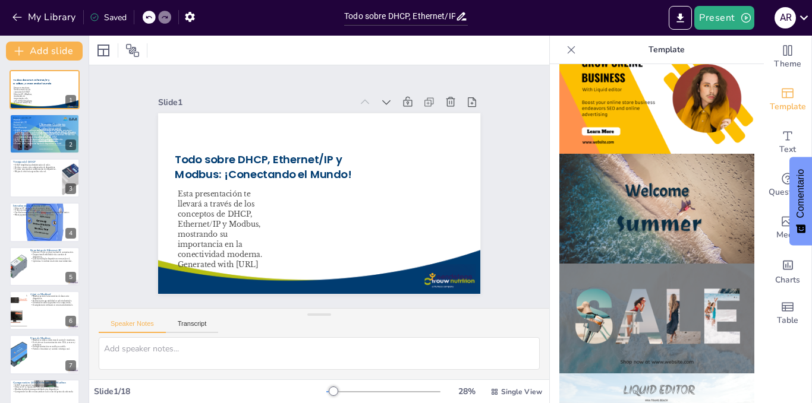
scroll to position [358, 0]
click at [655, 292] on img at bounding box center [656, 319] width 195 height 110
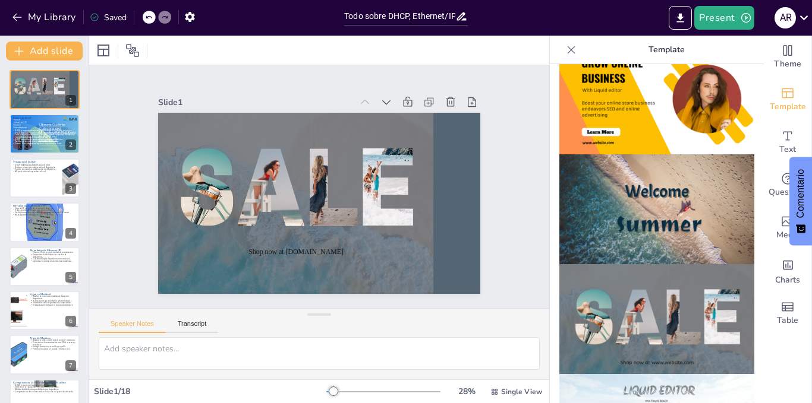
click at [653, 212] on img at bounding box center [656, 209] width 195 height 110
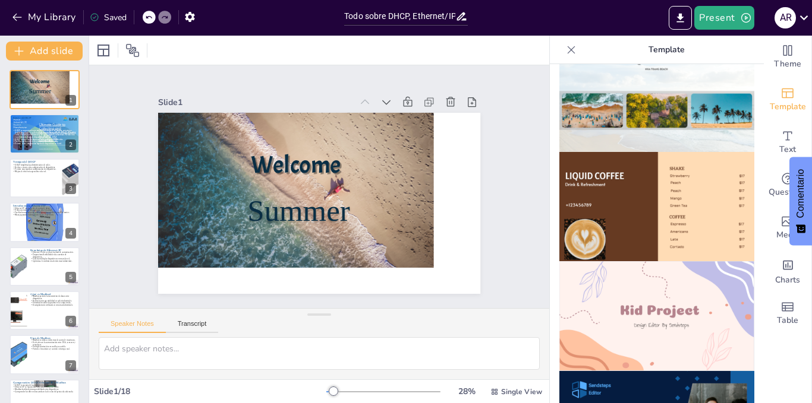
scroll to position [633, 0]
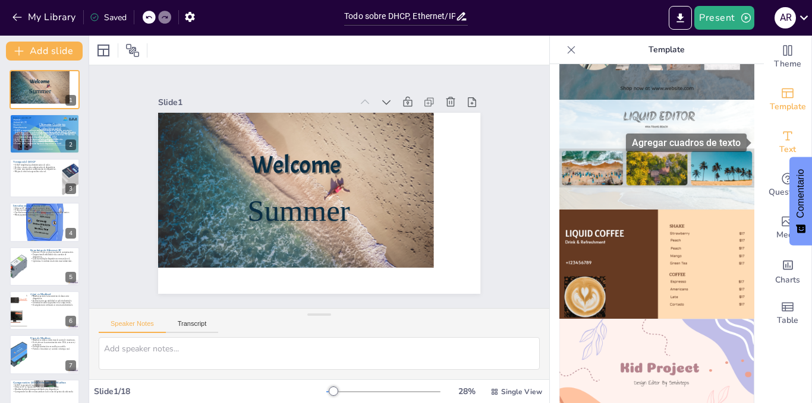
click at [779, 148] on span "Text" at bounding box center [787, 149] width 17 height 13
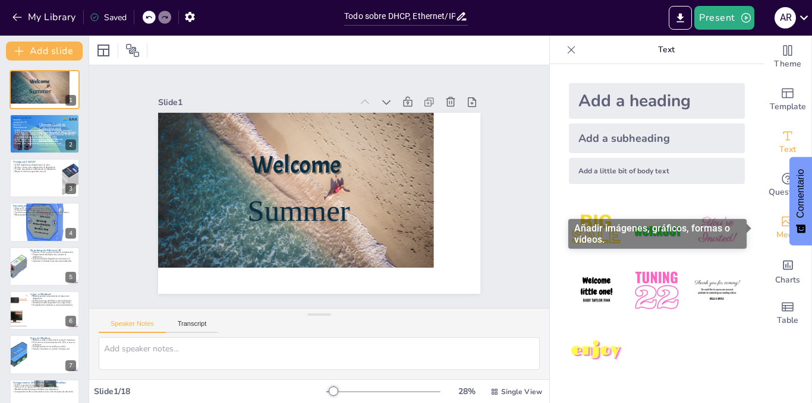
click at [780, 224] on icon "Add images, graphics, shapes or video" at bounding box center [787, 221] width 14 height 14
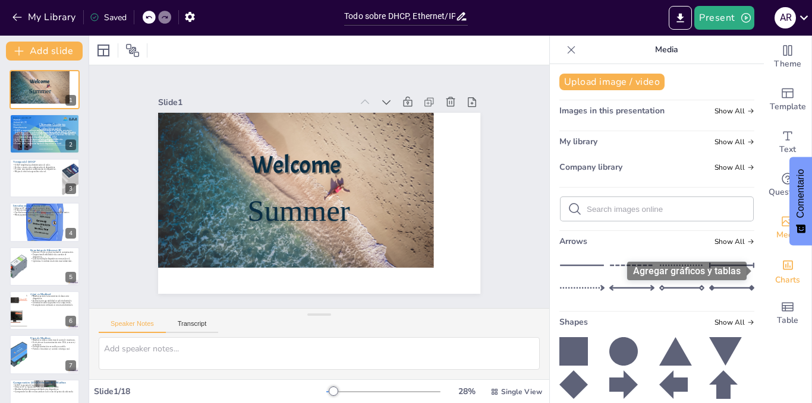
click at [781, 264] on icon "Add charts and graphs" at bounding box center [787, 265] width 12 height 12
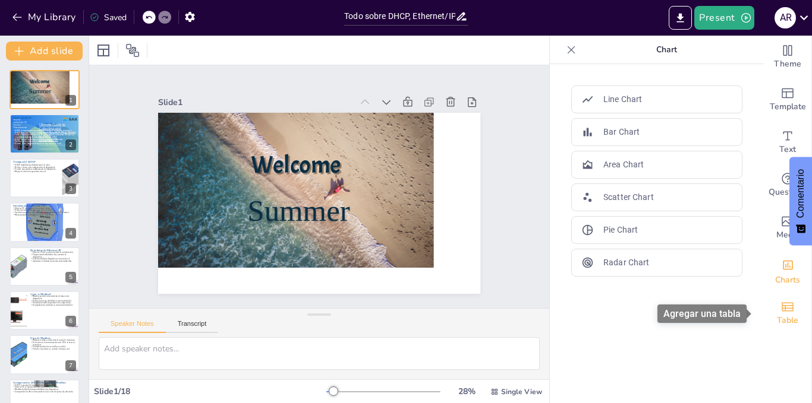
click at [780, 307] on icon "Add a table" at bounding box center [787, 307] width 14 height 14
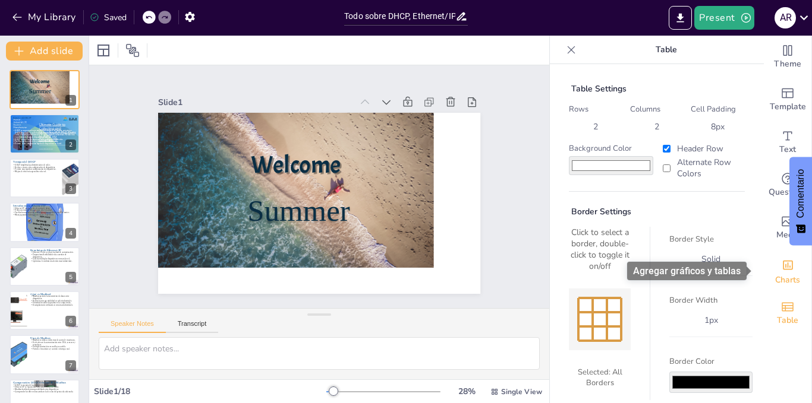
click at [781, 273] on div "Add charts and graphs" at bounding box center [787, 264] width 12 height 19
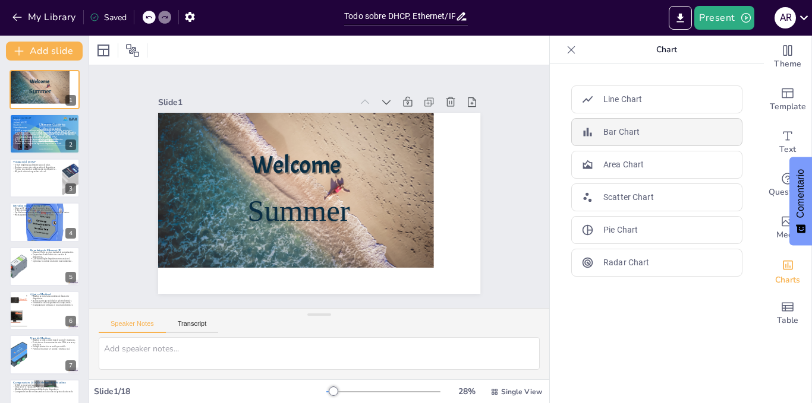
click at [612, 135] on p "Bar Chart" at bounding box center [621, 132] width 36 height 12
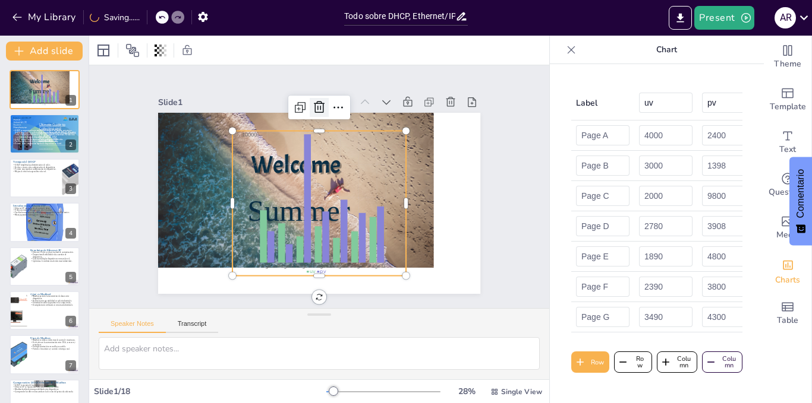
click at [371, 125] on icon at bounding box center [379, 132] width 16 height 15
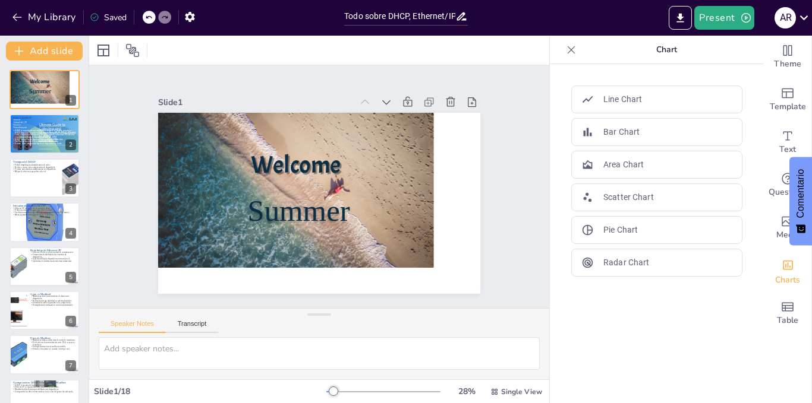
click at [567, 55] on icon at bounding box center [571, 50] width 12 height 12
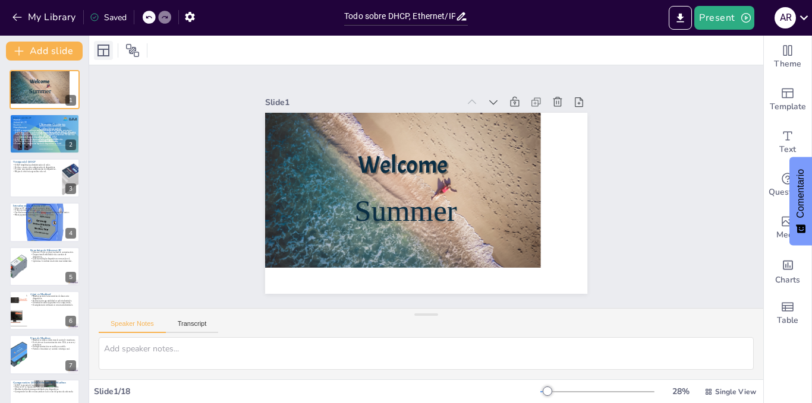
click at [96, 50] on div at bounding box center [103, 50] width 19 height 19
click at [128, 51] on icon at bounding box center [132, 50] width 14 height 14
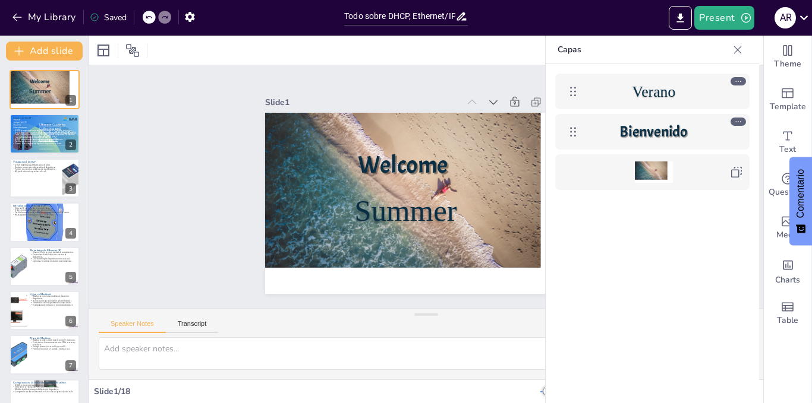
click at [692, 93] on div "Verano" at bounding box center [653, 91] width 137 height 21
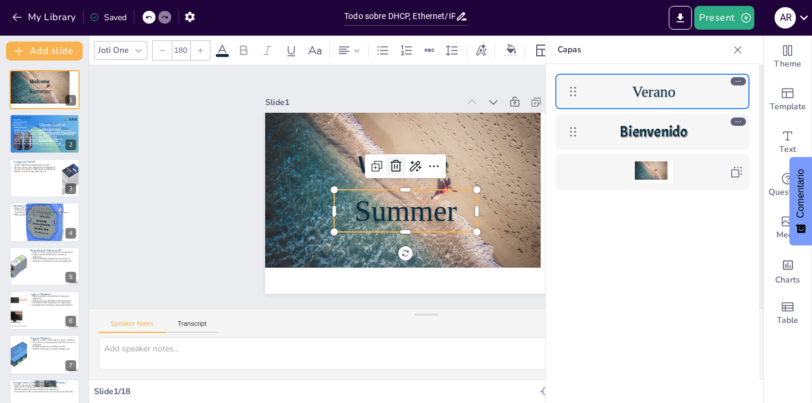
click at [397, 158] on icon at bounding box center [404, 157] width 14 height 14
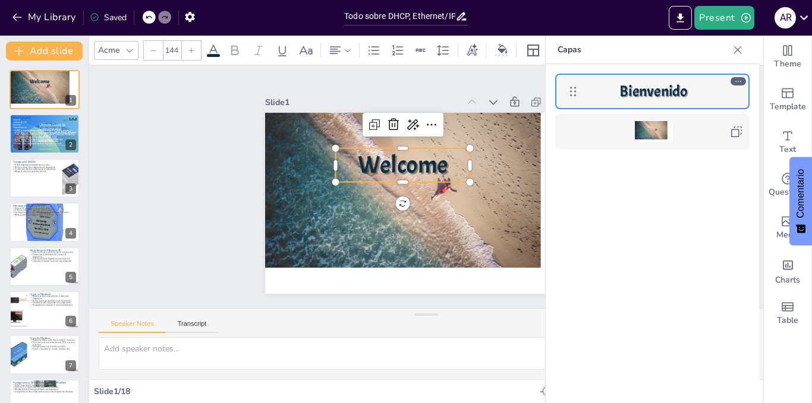
click at [413, 167] on span "Welcome" at bounding box center [416, 156] width 93 height 71
click at [447, 127] on icon at bounding box center [457, 123] width 20 height 20
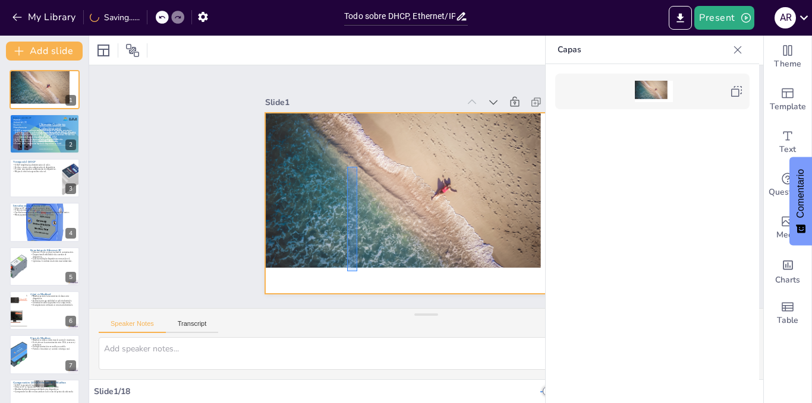
drag, startPoint x: 357, startPoint y: 167, endPoint x: 353, endPoint y: 263, distance: 95.7
click at [353, 263] on div at bounding box center [406, 173] width 308 height 299
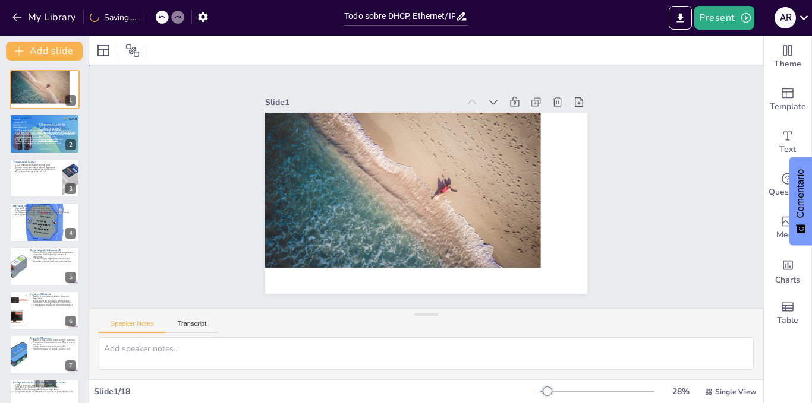
click at [378, 217] on div at bounding box center [411, 168] width 272 height 316
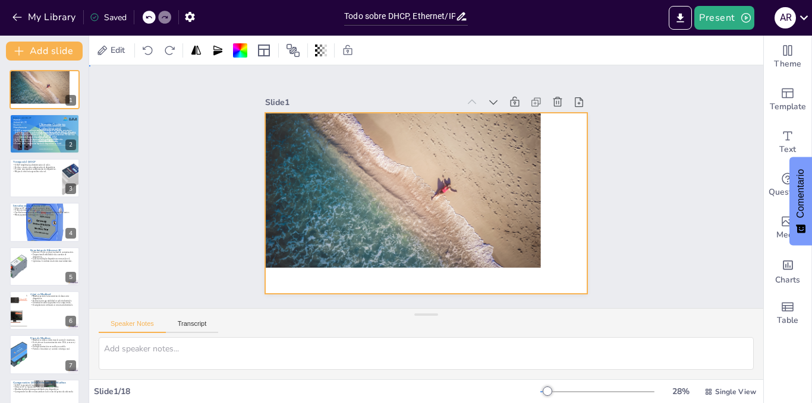
click at [237, 100] on div "Slide 1 Slide 2 ¿Qué es DHCP? DHCP es un protocolo que asigna direcciones IP de…" at bounding box center [426, 186] width 378 height 709
checkbox input "true"
